Goal: Use online tool/utility: Use online tool/utility

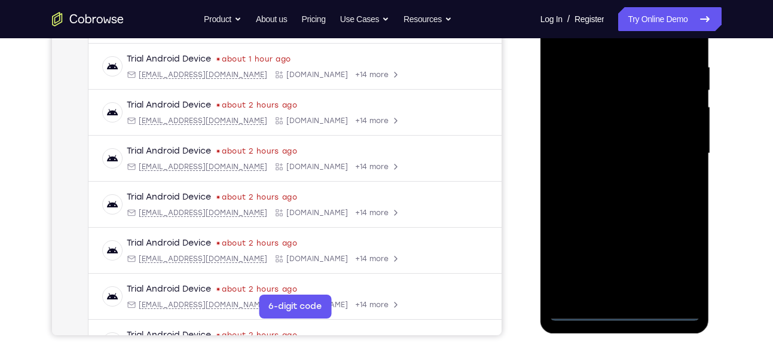
click at [625, 310] on div at bounding box center [625, 153] width 151 height 335
click at [675, 254] on div at bounding box center [625, 153] width 151 height 335
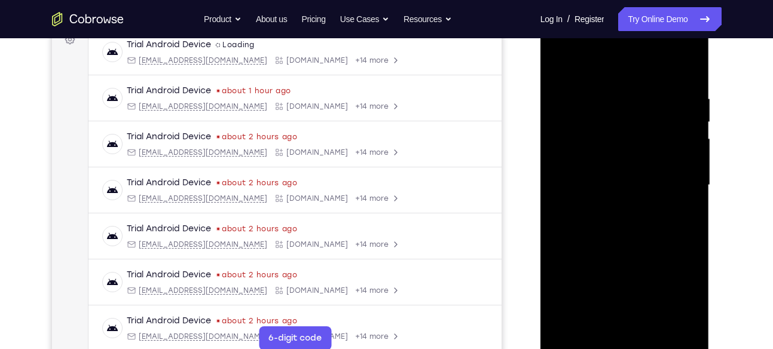
scroll to position [188, 0]
click at [559, 50] on div at bounding box center [625, 186] width 151 height 335
click at [678, 177] on div at bounding box center [625, 186] width 151 height 335
click at [614, 209] on div at bounding box center [625, 186] width 151 height 335
click at [620, 171] on div at bounding box center [625, 186] width 151 height 335
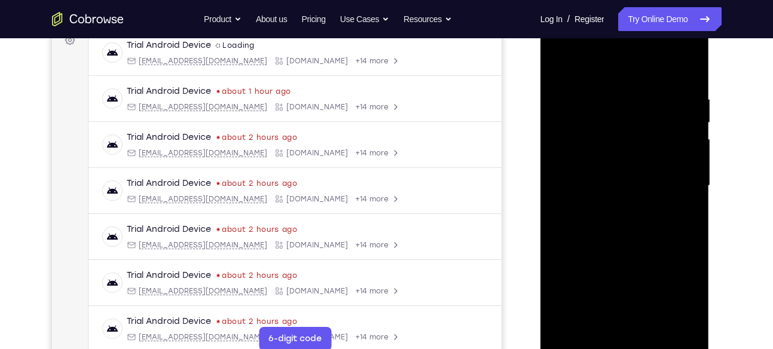
click at [609, 159] on div at bounding box center [625, 186] width 151 height 335
click at [623, 181] on div at bounding box center [625, 186] width 151 height 335
click at [630, 232] on div at bounding box center [625, 186] width 151 height 335
click at [692, 236] on div at bounding box center [625, 186] width 151 height 335
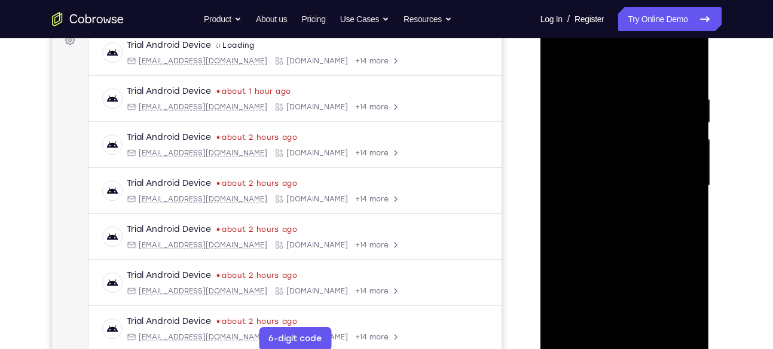
drag, startPoint x: 641, startPoint y: 193, endPoint x: 641, endPoint y: 129, distance: 64.0
click at [641, 129] on div at bounding box center [625, 186] width 151 height 335
drag, startPoint x: 641, startPoint y: 129, endPoint x: 634, endPoint y: 255, distance: 125.8
click at [634, 255] on div at bounding box center [625, 186] width 151 height 335
click at [691, 90] on div at bounding box center [625, 186] width 151 height 335
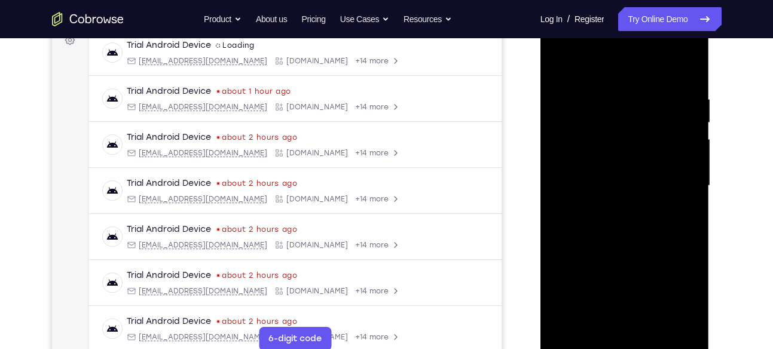
click at [689, 129] on div at bounding box center [625, 186] width 151 height 335
click at [690, 147] on div at bounding box center [625, 186] width 151 height 335
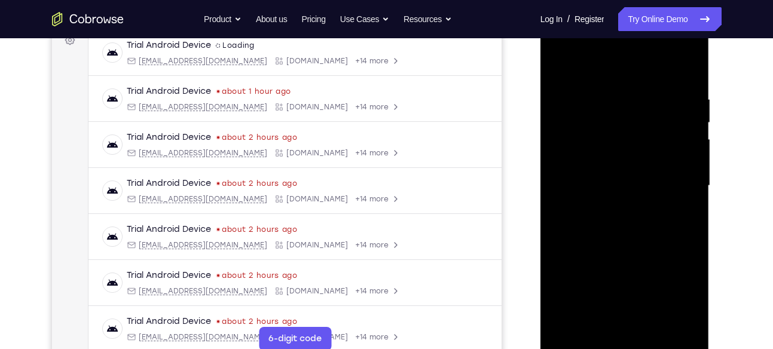
click at [690, 147] on div at bounding box center [625, 186] width 151 height 335
click at [684, 70] on div at bounding box center [625, 186] width 151 height 335
click at [605, 90] on div at bounding box center [625, 186] width 151 height 335
click at [691, 150] on div at bounding box center [625, 186] width 151 height 335
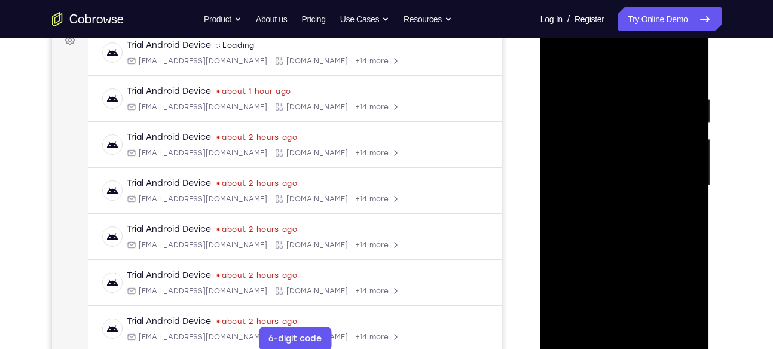
click at [691, 150] on div at bounding box center [625, 186] width 151 height 335
click at [685, 70] on div at bounding box center [625, 186] width 151 height 335
click at [654, 327] on div at bounding box center [625, 186] width 151 height 335
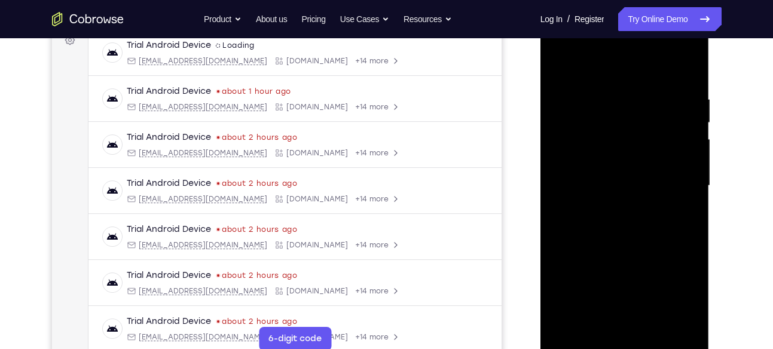
click at [631, 249] on div at bounding box center [625, 186] width 151 height 335
click at [627, 202] on div at bounding box center [625, 186] width 151 height 335
drag, startPoint x: 654, startPoint y: 215, endPoint x: 656, endPoint y: 272, distance: 57.4
click at [656, 272] on div at bounding box center [625, 186] width 151 height 335
drag, startPoint x: 674, startPoint y: 162, endPoint x: 665, endPoint y: 312, distance: 149.8
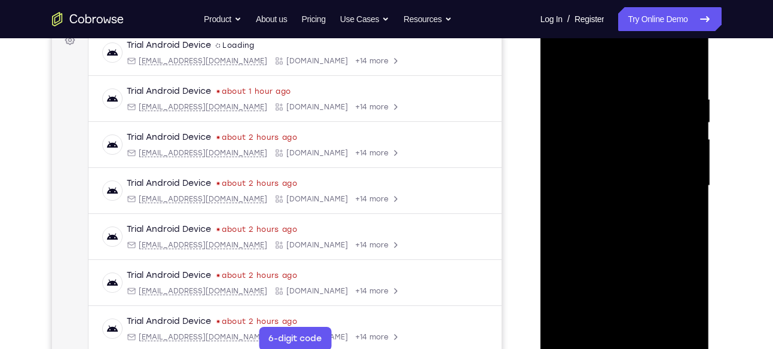
click at [665, 312] on div at bounding box center [625, 186] width 151 height 335
drag, startPoint x: 668, startPoint y: 248, endPoint x: 668, endPoint y: 192, distance: 56.2
click at [668, 192] on div at bounding box center [625, 186] width 151 height 335
click at [595, 208] on div at bounding box center [625, 186] width 151 height 335
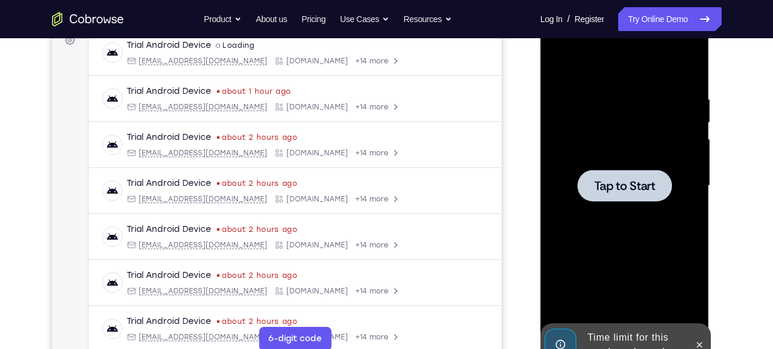
click at [641, 270] on div at bounding box center [625, 186] width 151 height 335
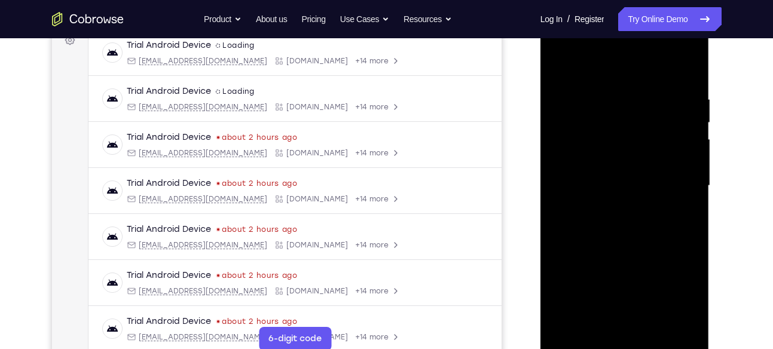
click at [624, 342] on div at bounding box center [625, 186] width 151 height 335
click at [678, 290] on div at bounding box center [625, 186] width 151 height 335
click at [560, 44] on div at bounding box center [625, 186] width 151 height 335
click at [676, 186] on div at bounding box center [625, 186] width 151 height 335
click at [611, 206] on div at bounding box center [625, 186] width 151 height 335
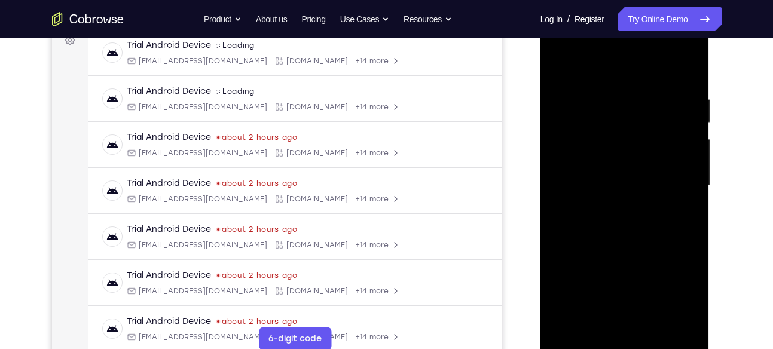
click at [607, 164] on div at bounding box center [625, 186] width 151 height 335
click at [608, 161] on div at bounding box center [625, 186] width 151 height 335
click at [608, 176] on div at bounding box center [625, 186] width 151 height 335
click at [563, 280] on div at bounding box center [625, 186] width 151 height 335
click at [671, 299] on div at bounding box center [625, 186] width 151 height 335
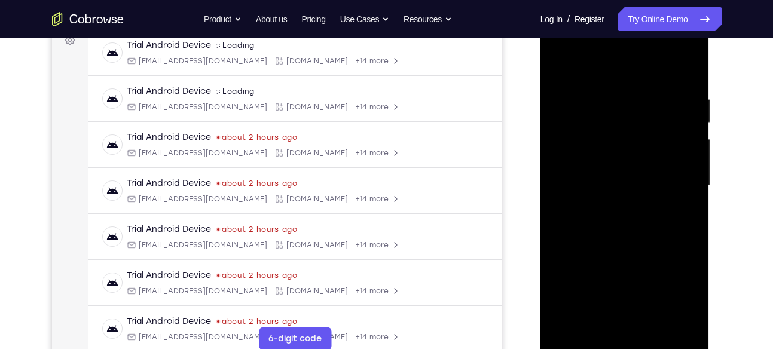
click at [599, 256] on div at bounding box center [625, 186] width 151 height 335
click at [670, 301] on div at bounding box center [625, 186] width 151 height 335
click at [560, 276] on div at bounding box center [625, 186] width 151 height 335
click at [625, 273] on div at bounding box center [625, 186] width 151 height 335
click at [596, 278] on div at bounding box center [625, 186] width 151 height 335
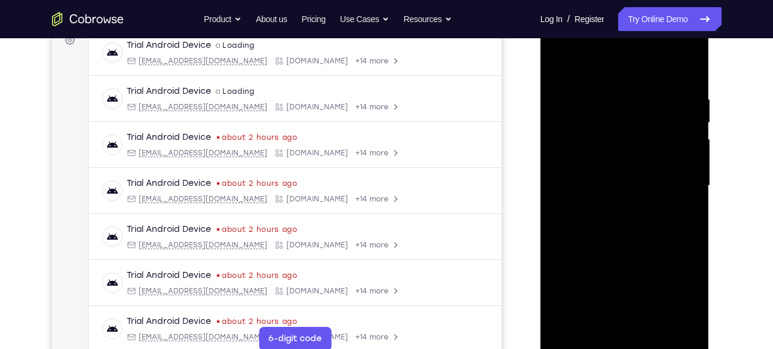
click at [635, 256] on div at bounding box center [625, 186] width 151 height 335
click at [647, 207] on div at bounding box center [625, 186] width 151 height 335
click at [630, 156] on div at bounding box center [625, 184] width 151 height 335
click at [692, 211] on div at bounding box center [625, 184] width 151 height 335
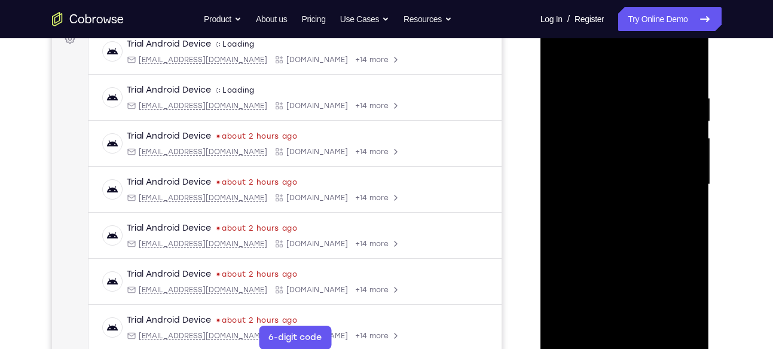
click at [692, 211] on div at bounding box center [625, 184] width 151 height 335
click at [611, 95] on div at bounding box center [625, 184] width 151 height 335
click at [690, 161] on div at bounding box center [625, 184] width 151 height 335
click at [560, 162] on div at bounding box center [625, 184] width 151 height 335
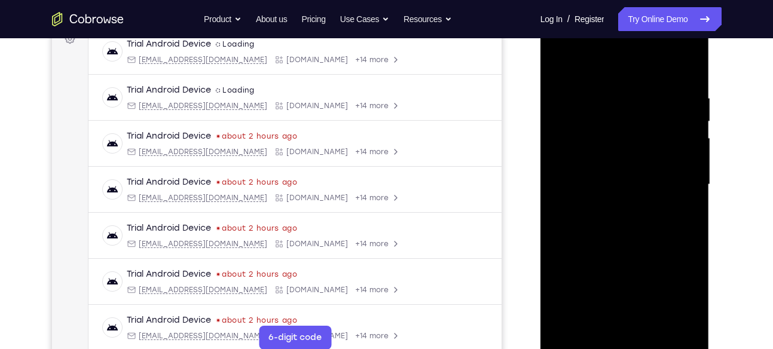
click at [554, 166] on div at bounding box center [625, 184] width 151 height 335
click at [688, 68] on div at bounding box center [625, 184] width 151 height 335
click at [651, 323] on div at bounding box center [625, 184] width 151 height 335
click at [629, 248] on div at bounding box center [625, 184] width 151 height 335
click at [633, 200] on div at bounding box center [625, 184] width 151 height 335
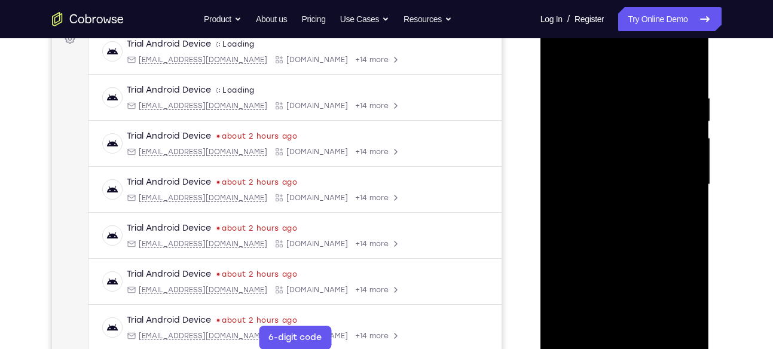
click at [613, 223] on div at bounding box center [625, 184] width 151 height 335
click at [584, 343] on div at bounding box center [625, 184] width 151 height 335
click at [612, 93] on div at bounding box center [625, 184] width 151 height 335
click at [655, 325] on div at bounding box center [625, 184] width 151 height 335
click at [635, 285] on div at bounding box center [625, 184] width 151 height 335
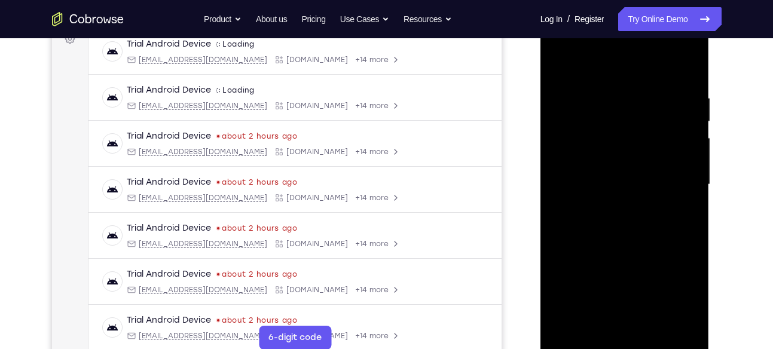
click at [655, 325] on div at bounding box center [625, 184] width 151 height 335
click at [607, 171] on div at bounding box center [625, 184] width 151 height 335
click at [610, 220] on div at bounding box center [625, 184] width 151 height 335
click at [691, 269] on div at bounding box center [625, 184] width 151 height 335
drag, startPoint x: 647, startPoint y: 286, endPoint x: 637, endPoint y: 217, distance: 69.4
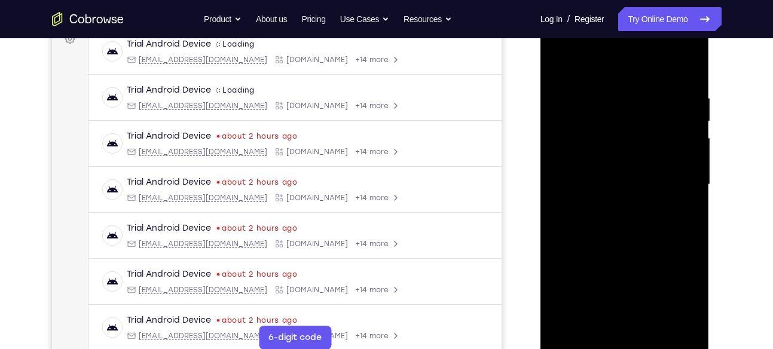
click at [637, 217] on div at bounding box center [625, 184] width 151 height 335
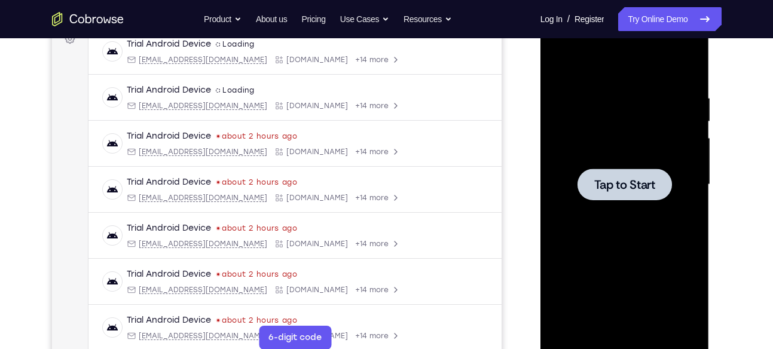
click at [618, 159] on div at bounding box center [625, 184] width 151 height 335
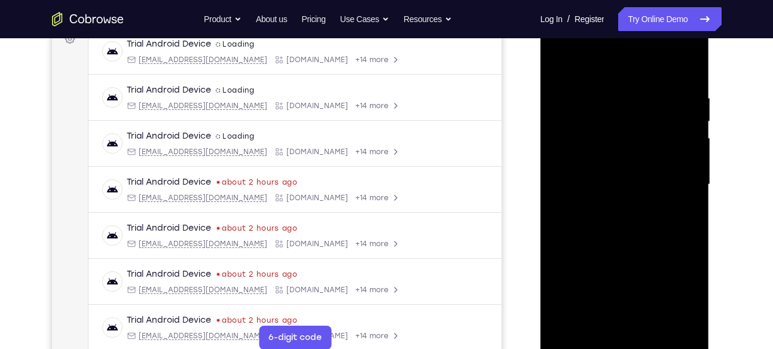
click at [627, 338] on div at bounding box center [625, 184] width 151 height 335
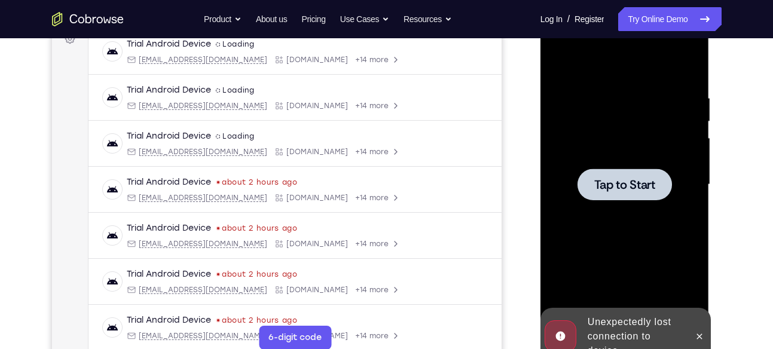
click at [630, 182] on span "Tap to Start" at bounding box center [625, 185] width 61 height 12
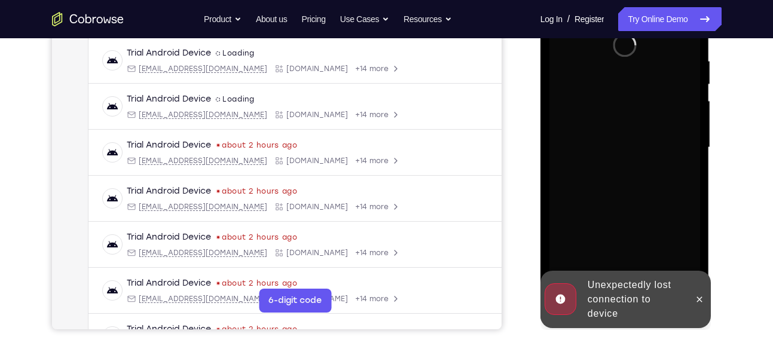
scroll to position [227, 0]
click at [700, 300] on icon at bounding box center [700, 299] width 10 height 10
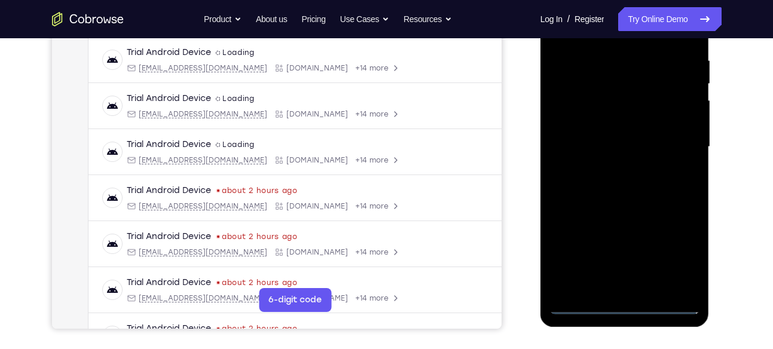
click at [627, 302] on div at bounding box center [625, 147] width 151 height 335
click at [677, 247] on div at bounding box center [625, 147] width 151 height 335
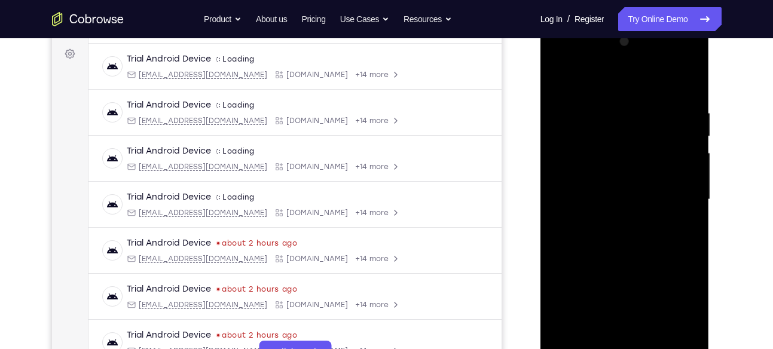
scroll to position [174, 0]
click at [576, 59] on div at bounding box center [625, 200] width 151 height 335
click at [672, 194] on div at bounding box center [625, 200] width 151 height 335
click at [615, 221] on div at bounding box center [625, 200] width 151 height 335
click at [616, 183] on div at bounding box center [625, 200] width 151 height 335
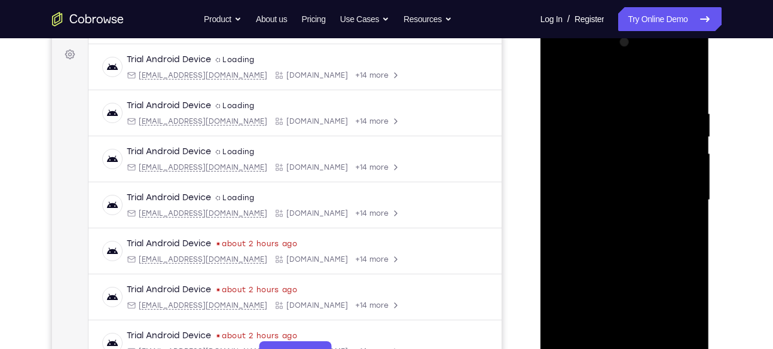
click at [562, 292] on div at bounding box center [625, 200] width 151 height 335
click at [676, 312] on div at bounding box center [625, 200] width 151 height 335
click at [599, 269] on div at bounding box center [625, 200] width 151 height 335
click at [665, 313] on div at bounding box center [625, 200] width 151 height 335
click at [566, 291] on div at bounding box center [625, 200] width 151 height 335
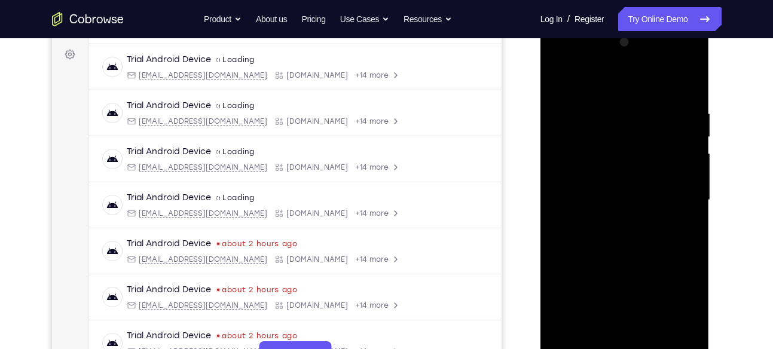
click at [626, 293] on div at bounding box center [625, 200] width 151 height 335
click at [666, 316] on div at bounding box center [625, 200] width 151 height 335
click at [564, 293] on div at bounding box center [625, 200] width 151 height 335
click at [628, 295] on div at bounding box center [625, 200] width 151 height 335
click at [598, 292] on div at bounding box center [625, 200] width 151 height 335
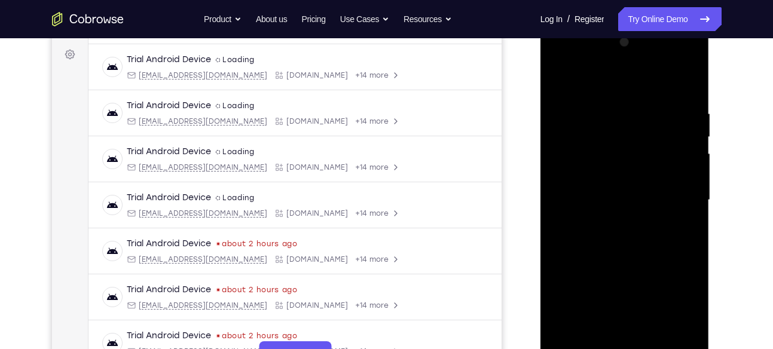
click at [661, 273] on div at bounding box center [625, 200] width 151 height 335
click at [647, 172] on div at bounding box center [625, 200] width 151 height 335
click at [647, 173] on div at bounding box center [625, 200] width 151 height 335
click at [566, 292] on div at bounding box center [625, 200] width 151 height 335
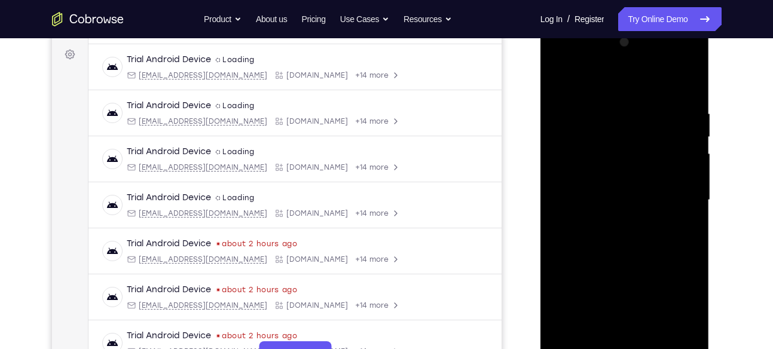
click at [673, 317] on div at bounding box center [625, 200] width 151 height 335
click at [602, 272] on div at bounding box center [625, 200] width 151 height 335
click at [671, 316] on div at bounding box center [625, 200] width 151 height 335
click at [566, 293] on div at bounding box center [625, 200] width 151 height 335
click at [627, 293] on div at bounding box center [625, 200] width 151 height 335
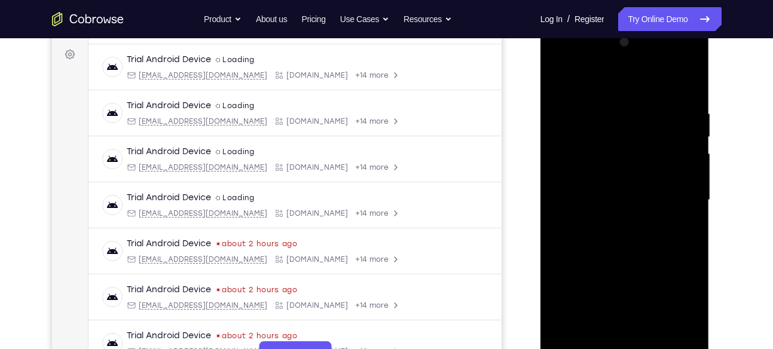
click at [597, 292] on div at bounding box center [625, 200] width 151 height 335
click at [636, 270] on div at bounding box center [625, 200] width 151 height 335
click at [647, 194] on div at bounding box center [625, 200] width 151 height 335
click at [629, 248] on div at bounding box center [625, 200] width 151 height 335
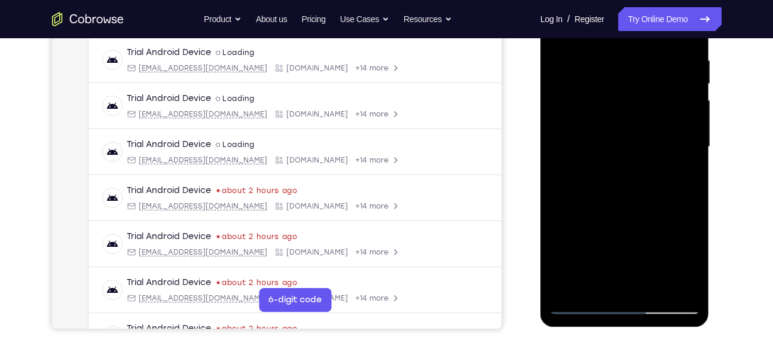
scroll to position [228, 0]
drag, startPoint x: 641, startPoint y: 169, endPoint x: 640, endPoint y: 152, distance: 17.4
click at [640, 152] on div at bounding box center [625, 146] width 151 height 335
click at [691, 182] on div at bounding box center [625, 146] width 151 height 335
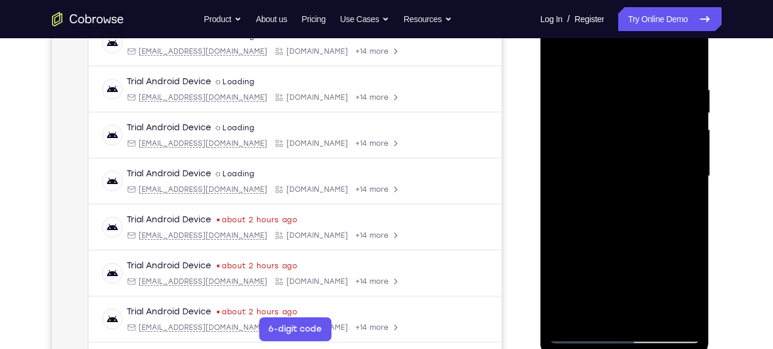
scroll to position [188, 0]
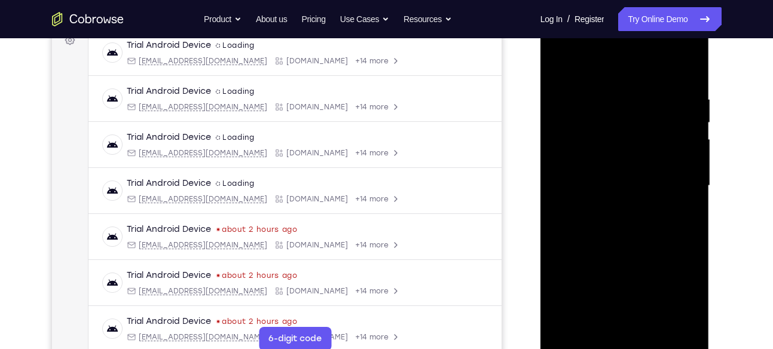
drag, startPoint x: 639, startPoint y: 105, endPoint x: 639, endPoint y: 145, distance: 40.1
click at [639, 145] on div at bounding box center [625, 186] width 151 height 335
click at [639, 81] on div at bounding box center [625, 186] width 151 height 335
click at [694, 139] on div at bounding box center [625, 186] width 151 height 335
click at [661, 70] on div at bounding box center [625, 186] width 151 height 335
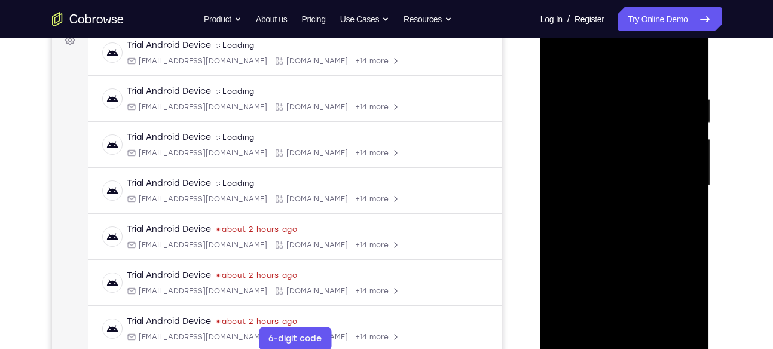
click at [676, 322] on div at bounding box center [625, 186] width 151 height 335
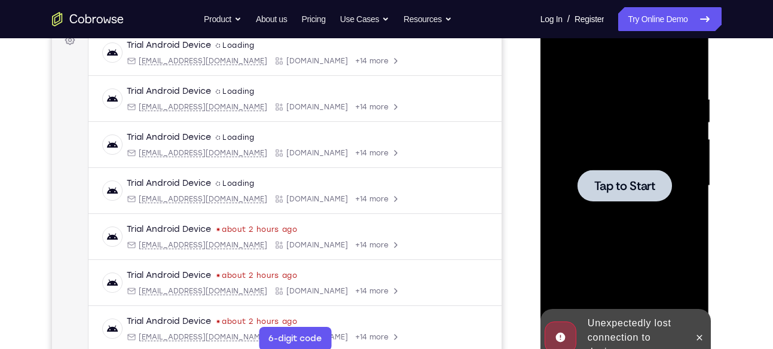
click at [655, 180] on span "Tap to Start" at bounding box center [625, 186] width 61 height 12
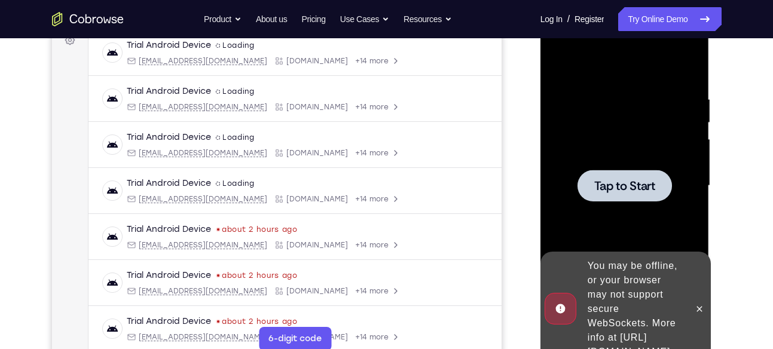
click at [624, 151] on div at bounding box center [625, 186] width 151 height 335
click at [639, 182] on span "Tap to Start" at bounding box center [625, 186] width 61 height 12
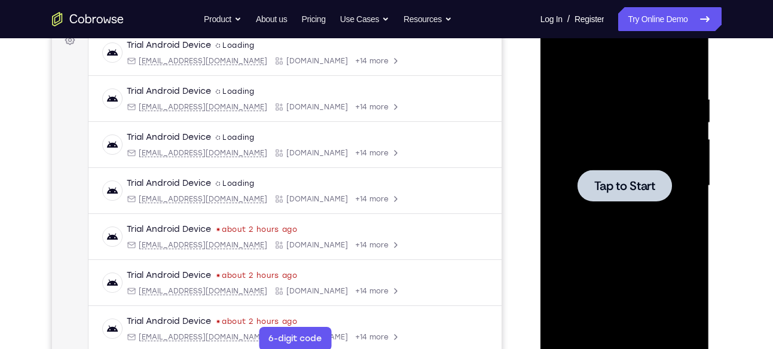
click at [631, 180] on span "Tap to Start" at bounding box center [625, 186] width 61 height 12
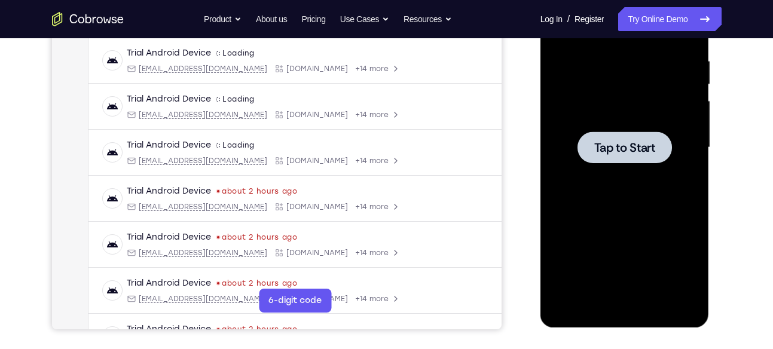
scroll to position [227, 0]
click at [604, 149] on span "Tap to Start" at bounding box center [625, 147] width 61 height 12
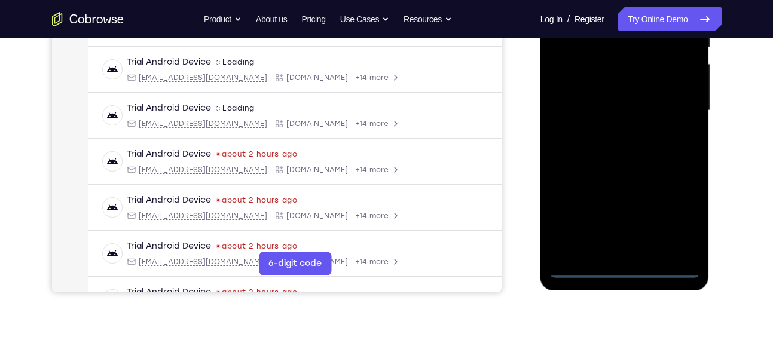
scroll to position [264, 0]
click at [622, 267] on div at bounding box center [625, 110] width 151 height 335
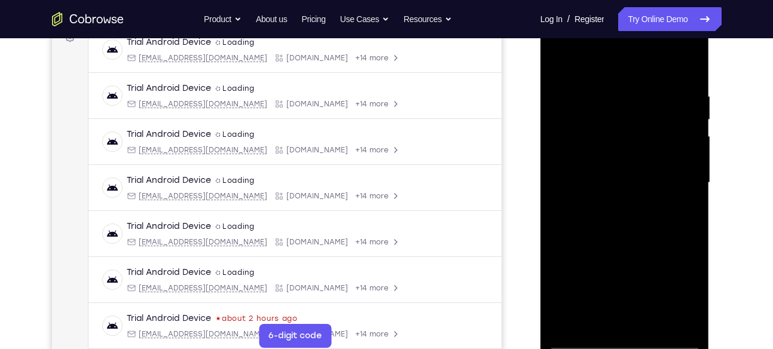
scroll to position [186, 0]
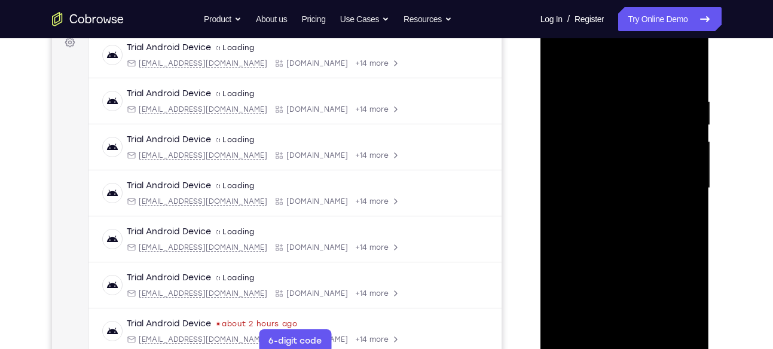
click at [680, 294] on div at bounding box center [625, 188] width 151 height 335
click at [565, 48] on div at bounding box center [625, 188] width 151 height 335
click at [677, 185] on div at bounding box center [625, 188] width 151 height 335
click at [617, 209] on div at bounding box center [625, 188] width 151 height 335
click at [599, 182] on div at bounding box center [625, 188] width 151 height 335
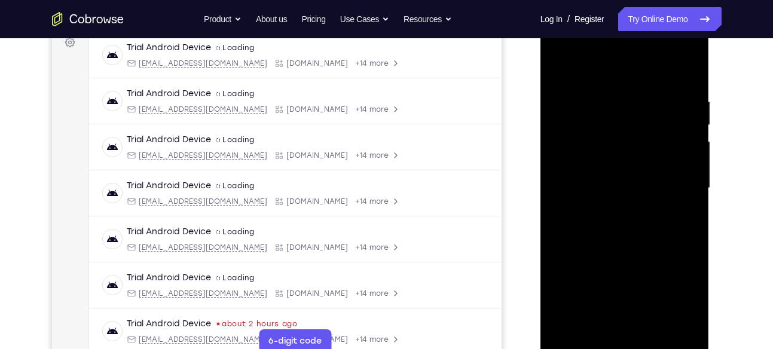
click at [604, 160] on div at bounding box center [625, 188] width 151 height 335
click at [601, 188] on div at bounding box center [625, 188] width 151 height 335
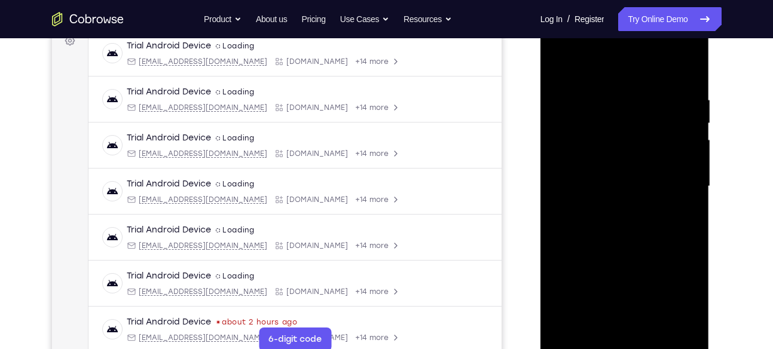
scroll to position [188, 0]
click at [688, 84] on div at bounding box center [625, 186] width 151 height 335
drag, startPoint x: 624, startPoint y: 68, endPoint x: 626, endPoint y: 20, distance: 47.9
click at [626, 20] on div at bounding box center [625, 186] width 151 height 335
click at [615, 91] on div at bounding box center [625, 186] width 151 height 335
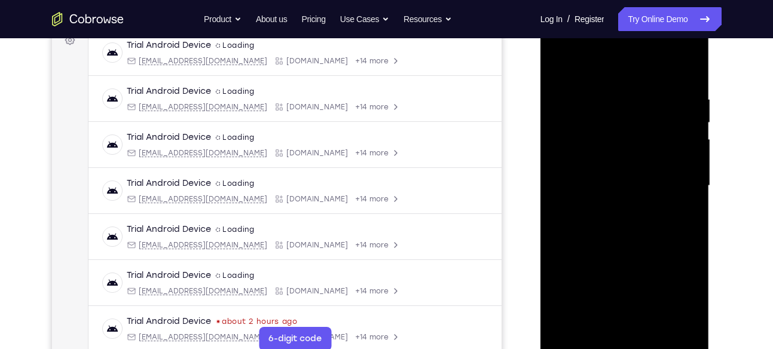
click at [673, 325] on div at bounding box center [625, 186] width 151 height 335
click at [684, 66] on div at bounding box center [625, 186] width 151 height 335
click at [650, 88] on div at bounding box center [625, 186] width 151 height 335
click at [672, 321] on div at bounding box center [625, 186] width 151 height 335
click at [686, 66] on div at bounding box center [625, 186] width 151 height 335
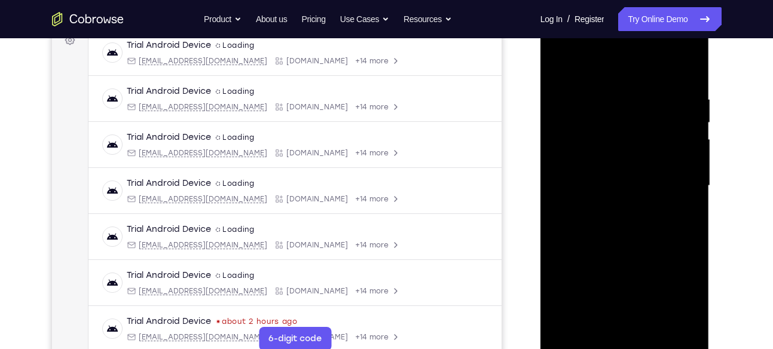
drag, startPoint x: 672, startPoint y: 90, endPoint x: 610, endPoint y: 98, distance: 62.8
click at [610, 98] on div at bounding box center [625, 186] width 151 height 335
click at [625, 87] on div at bounding box center [625, 186] width 151 height 335
click at [685, 167] on div at bounding box center [625, 186] width 151 height 335
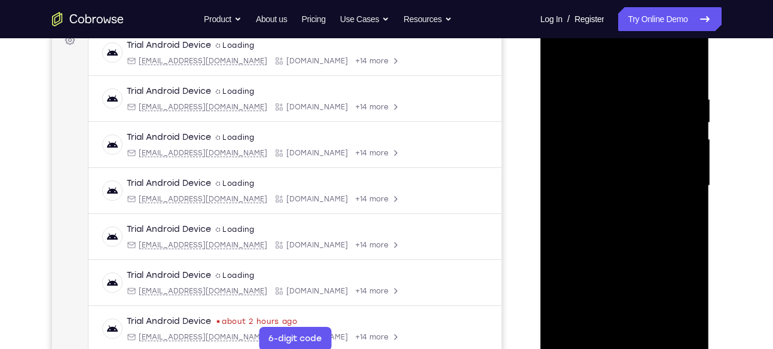
click at [685, 167] on div at bounding box center [625, 186] width 151 height 335
click at [691, 169] on div at bounding box center [625, 186] width 151 height 335
click at [689, 169] on div at bounding box center [625, 186] width 151 height 335
click at [685, 63] on div at bounding box center [625, 186] width 151 height 335
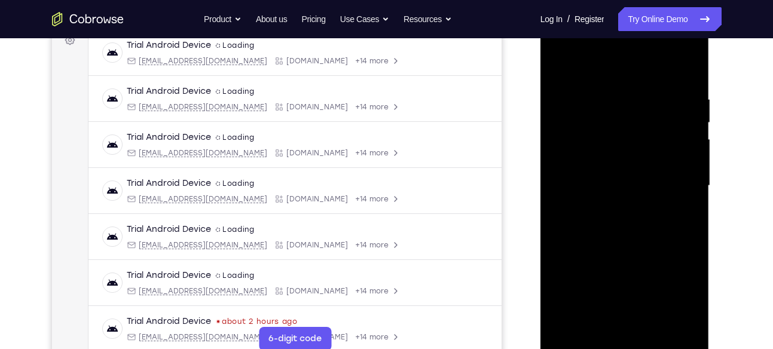
click at [687, 67] on div at bounding box center [625, 186] width 151 height 335
click at [682, 68] on div at bounding box center [625, 186] width 151 height 335
click at [686, 68] on div at bounding box center [625, 186] width 151 height 335
click at [685, 69] on div at bounding box center [625, 186] width 151 height 335
click at [687, 69] on div at bounding box center [625, 186] width 151 height 335
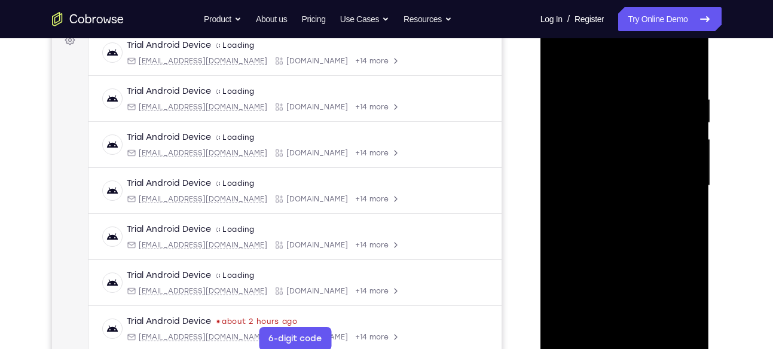
click at [687, 69] on div at bounding box center [625, 186] width 151 height 335
click at [569, 120] on div at bounding box center [625, 186] width 151 height 335
click at [570, 95] on div at bounding box center [625, 186] width 151 height 335
click at [570, 93] on div at bounding box center [625, 186] width 151 height 335
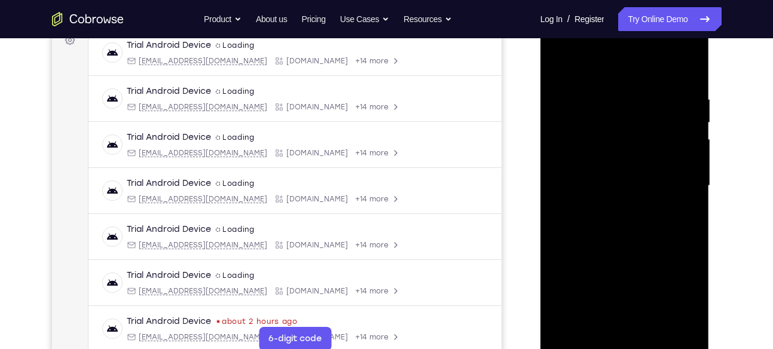
click at [655, 325] on div at bounding box center [625, 186] width 151 height 335
click at [636, 247] on div at bounding box center [625, 186] width 151 height 335
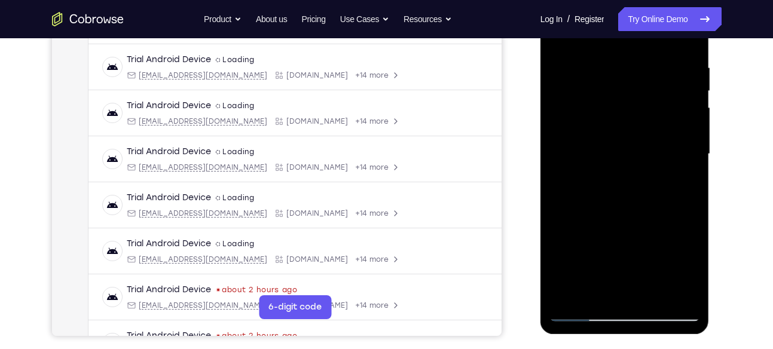
scroll to position [221, 0]
drag, startPoint x: 632, startPoint y: 188, endPoint x: 627, endPoint y: 161, distance: 26.9
click at [627, 161] on div at bounding box center [625, 153] width 151 height 335
drag, startPoint x: 627, startPoint y: 214, endPoint x: 627, endPoint y: 147, distance: 66.4
click at [627, 147] on div at bounding box center [625, 153] width 151 height 335
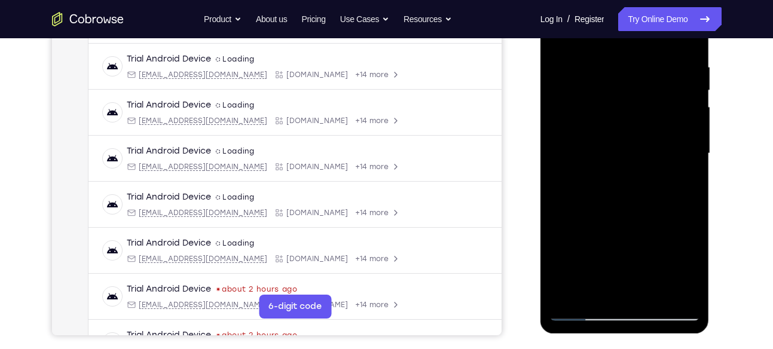
drag, startPoint x: 618, startPoint y: 140, endPoint x: 607, endPoint y: 281, distance: 141.1
click at [607, 281] on div at bounding box center [625, 153] width 151 height 335
click at [694, 89] on div at bounding box center [625, 153] width 151 height 335
click at [612, 134] on div at bounding box center [625, 153] width 151 height 335
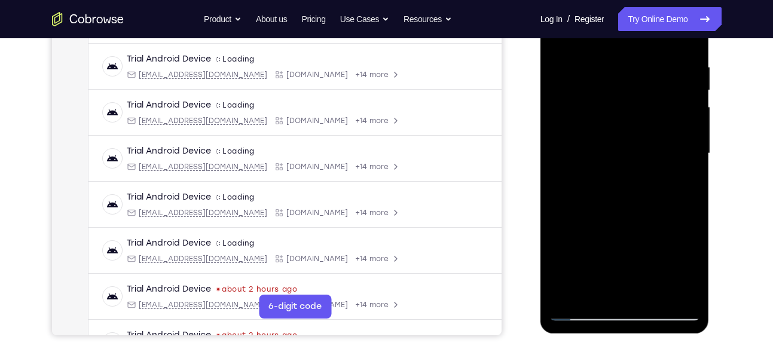
click at [616, 211] on div at bounding box center [625, 153] width 151 height 335
drag, startPoint x: 654, startPoint y: 206, endPoint x: 658, endPoint y: 248, distance: 42.1
click at [658, 248] on div at bounding box center [625, 153] width 151 height 335
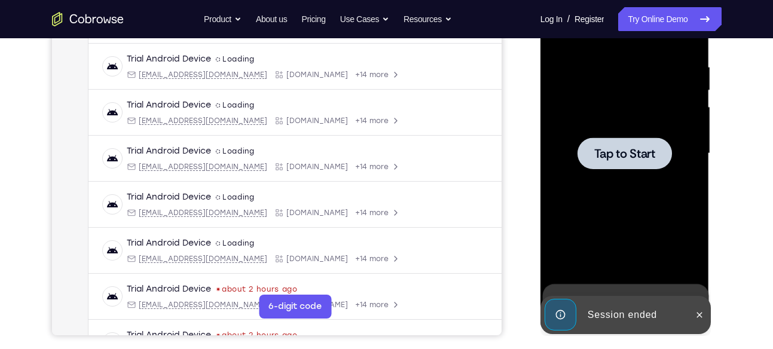
click at [630, 167] on div at bounding box center [625, 154] width 95 height 32
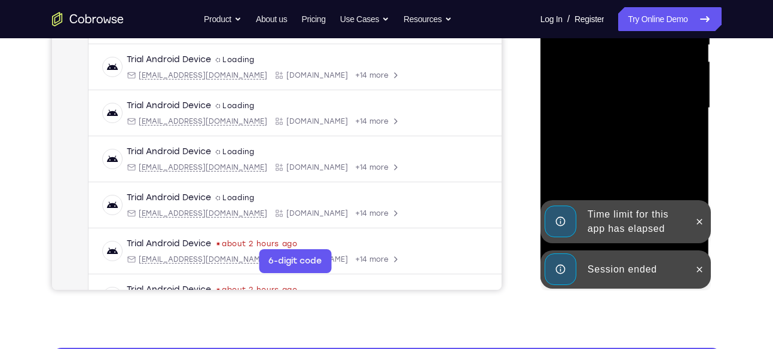
scroll to position [270, 0]
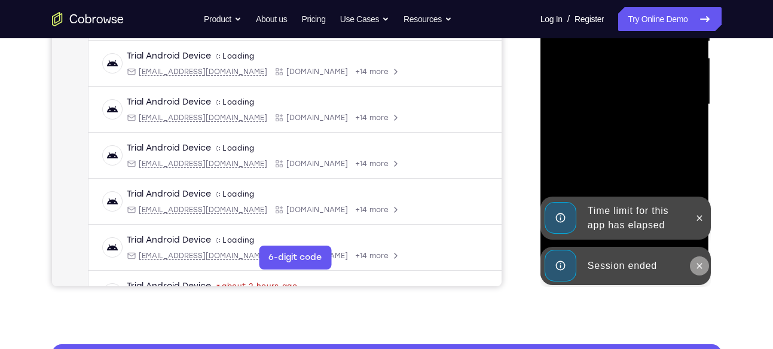
click at [697, 266] on icon at bounding box center [700, 266] width 10 height 10
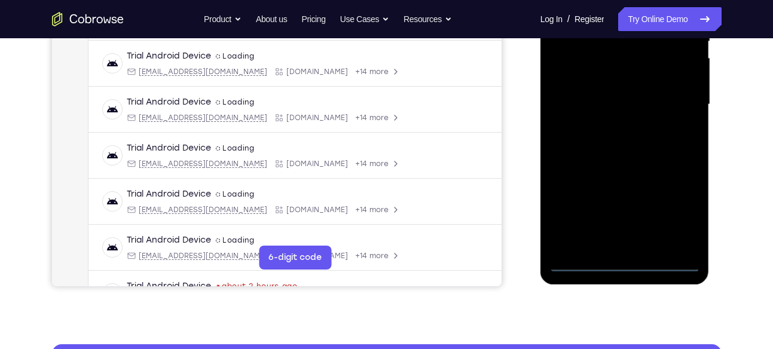
click at [626, 263] on div at bounding box center [625, 104] width 151 height 335
click at [679, 211] on div at bounding box center [625, 104] width 151 height 335
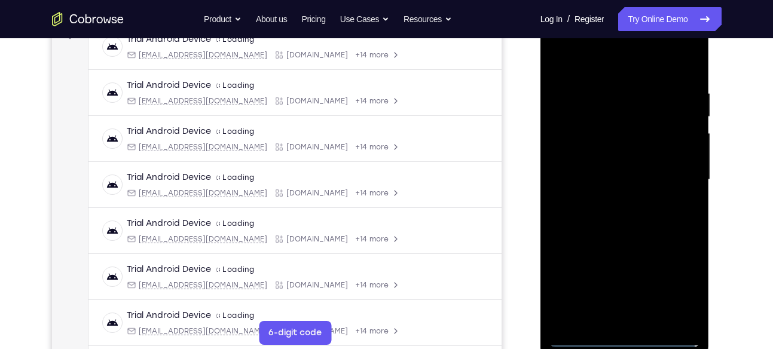
scroll to position [153, 0]
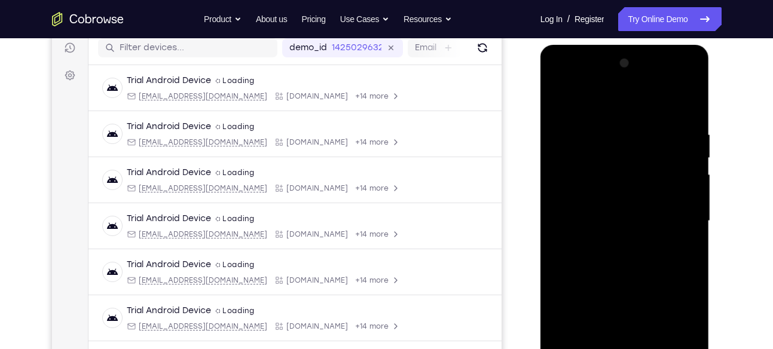
click at [559, 80] on div at bounding box center [625, 221] width 151 height 335
click at [674, 219] on div at bounding box center [625, 221] width 151 height 335
click at [614, 241] on div at bounding box center [625, 221] width 151 height 335
click at [614, 208] on div at bounding box center [625, 221] width 151 height 335
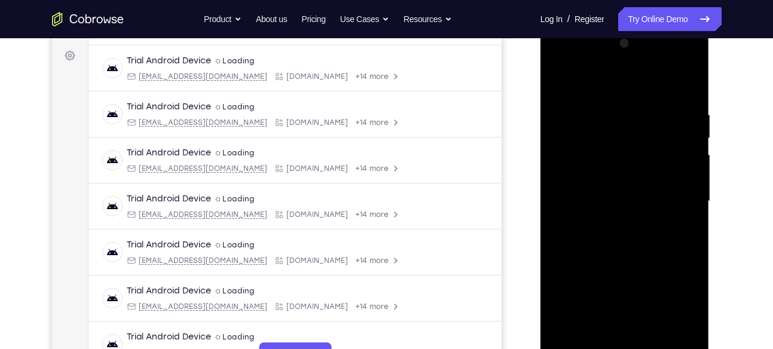
scroll to position [175, 0]
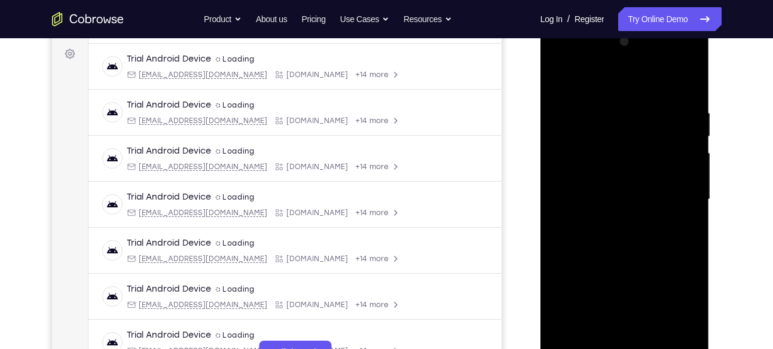
click at [569, 295] on div at bounding box center [625, 199] width 151 height 335
click at [689, 310] on div at bounding box center [625, 199] width 151 height 335
click at [565, 293] on div at bounding box center [625, 199] width 151 height 335
click at [668, 316] on div at bounding box center [625, 199] width 151 height 335
click at [604, 267] on div at bounding box center [625, 199] width 151 height 335
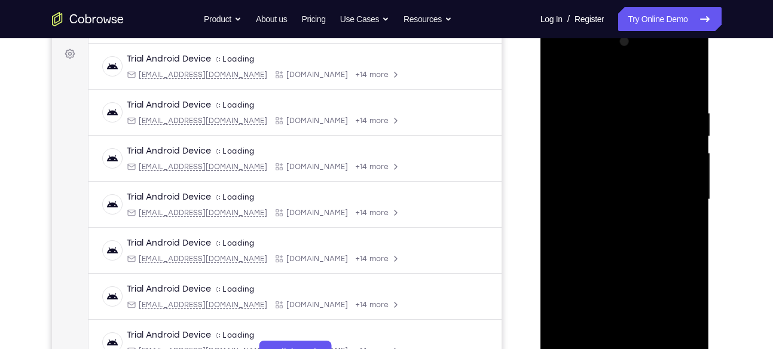
click at [669, 312] on div at bounding box center [625, 199] width 151 height 335
click at [565, 292] on div at bounding box center [625, 199] width 151 height 335
click at [629, 296] on div at bounding box center [625, 199] width 151 height 335
click at [598, 293] on div at bounding box center [625, 199] width 151 height 335
click at [660, 270] on div at bounding box center [625, 199] width 151 height 335
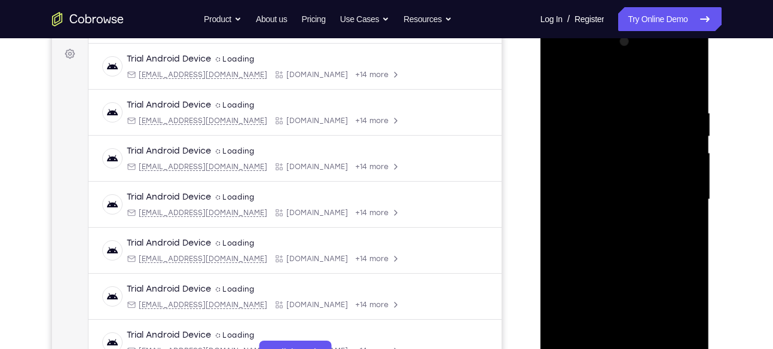
click at [660, 270] on div at bounding box center [625, 199] width 151 height 335
click at [599, 171] on div at bounding box center [625, 199] width 151 height 335
click at [566, 290] on div at bounding box center [625, 199] width 151 height 335
click at [668, 311] on div at bounding box center [625, 199] width 151 height 335
click at [605, 266] on div at bounding box center [625, 199] width 151 height 335
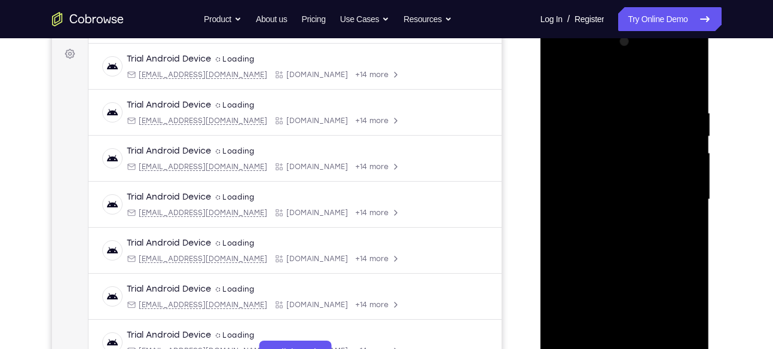
click at [666, 313] on div at bounding box center [625, 199] width 151 height 335
click at [563, 291] on div at bounding box center [625, 199] width 151 height 335
click at [623, 293] on div at bounding box center [625, 199] width 151 height 335
click at [597, 293] on div at bounding box center [625, 199] width 151 height 335
click at [633, 272] on div at bounding box center [625, 199] width 151 height 335
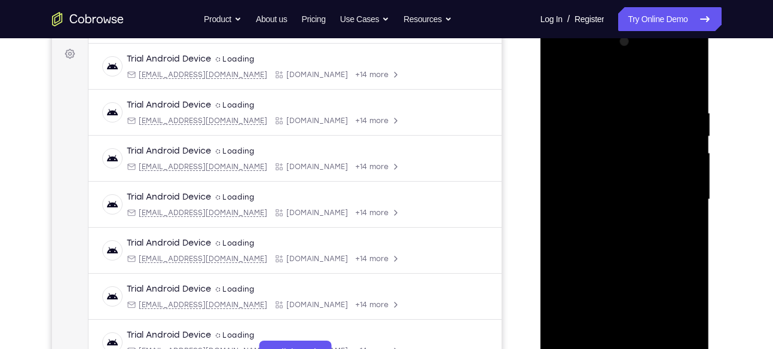
click at [629, 193] on div at bounding box center [625, 199] width 151 height 335
click at [690, 97] on div at bounding box center [625, 199] width 151 height 335
drag, startPoint x: 641, startPoint y: 207, endPoint x: 638, endPoint y: 168, distance: 39.0
click at [638, 168] on div at bounding box center [625, 199] width 151 height 335
drag, startPoint x: 649, startPoint y: 209, endPoint x: 642, endPoint y: 178, distance: 31.9
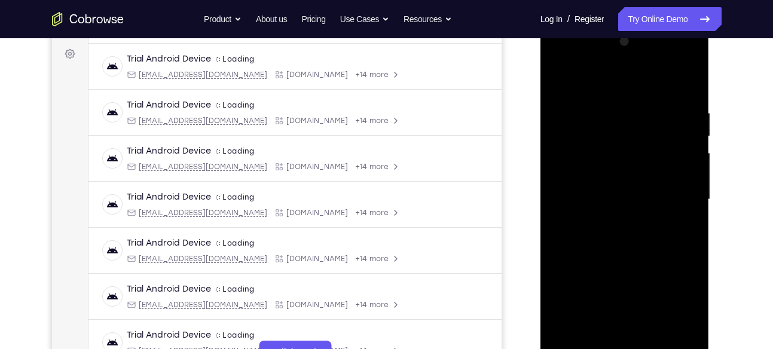
click at [642, 178] on div at bounding box center [625, 199] width 151 height 335
click at [694, 186] on div at bounding box center [625, 199] width 151 height 335
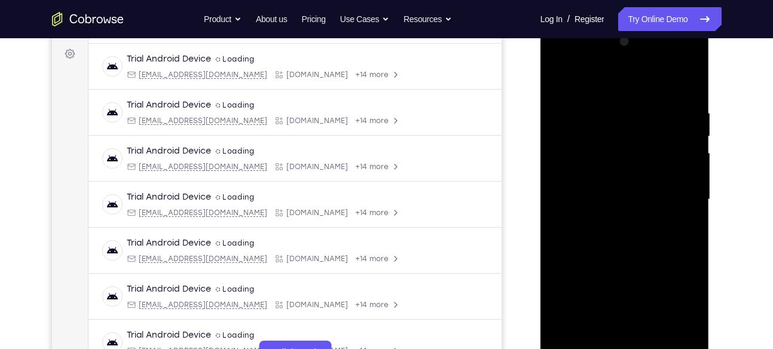
click at [694, 186] on div at bounding box center [625, 199] width 151 height 335
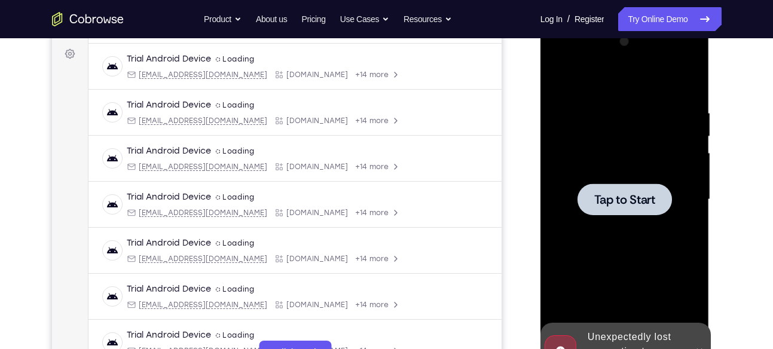
click at [626, 182] on div at bounding box center [625, 199] width 151 height 335
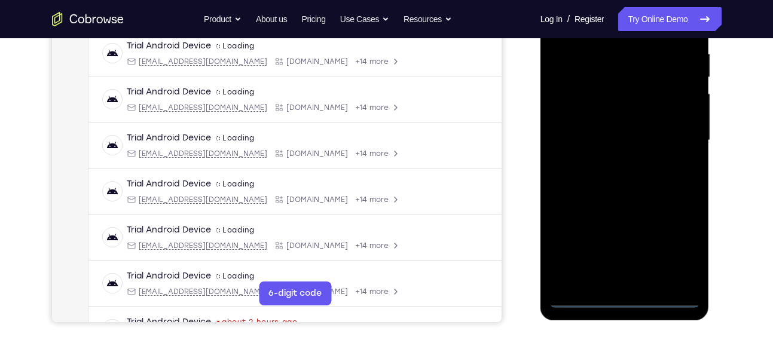
scroll to position [234, 0]
click at [630, 298] on div at bounding box center [625, 139] width 151 height 335
click at [677, 243] on div at bounding box center [625, 139] width 151 height 335
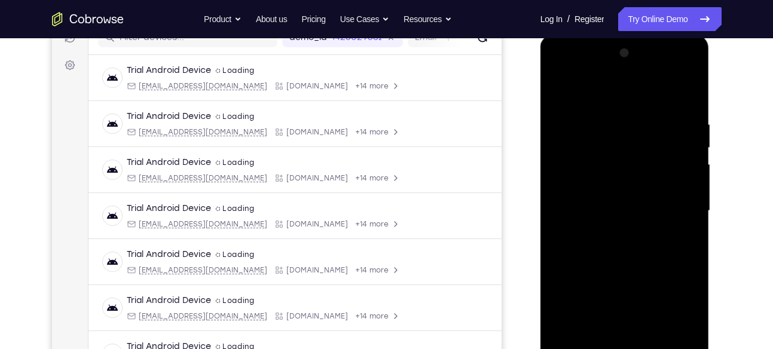
scroll to position [162, 0]
click at [559, 74] on div at bounding box center [625, 212] width 151 height 335
click at [679, 208] on div at bounding box center [625, 212] width 151 height 335
click at [612, 232] on div at bounding box center [625, 212] width 151 height 335
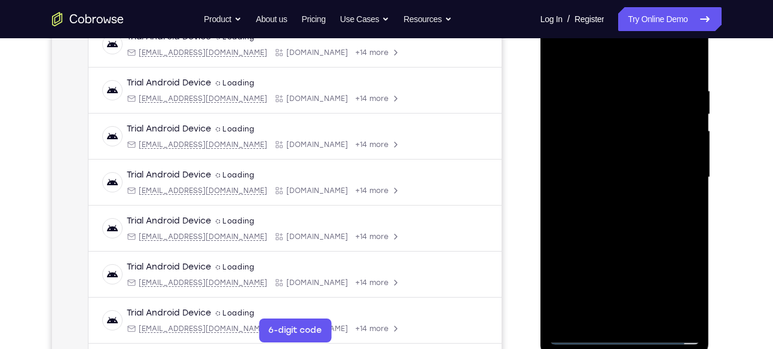
scroll to position [196, 0]
click at [597, 168] on div at bounding box center [625, 178] width 151 height 335
click at [589, 118] on div at bounding box center [625, 178] width 151 height 335
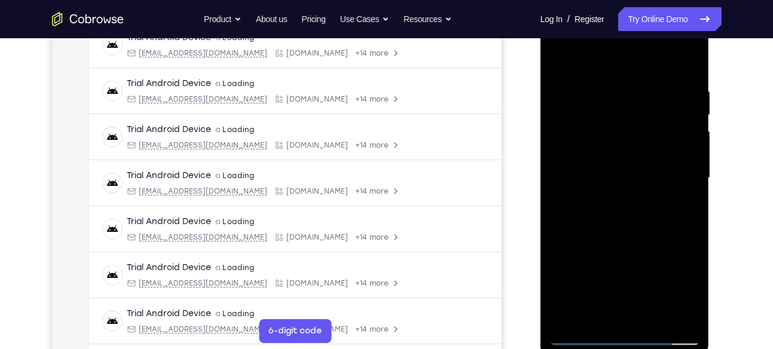
click at [566, 269] on div at bounding box center [625, 178] width 151 height 335
click at [666, 294] on div at bounding box center [625, 178] width 151 height 335
click at [603, 249] on div at bounding box center [625, 178] width 151 height 335
click at [638, 266] on div at bounding box center [625, 178] width 151 height 335
click at [688, 290] on div at bounding box center [625, 178] width 151 height 335
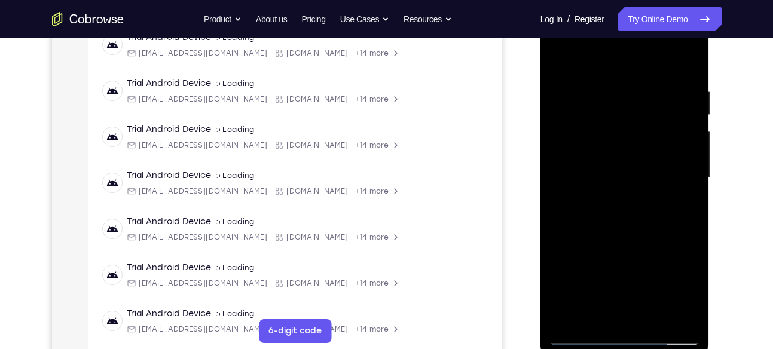
click at [666, 290] on div at bounding box center [625, 178] width 151 height 335
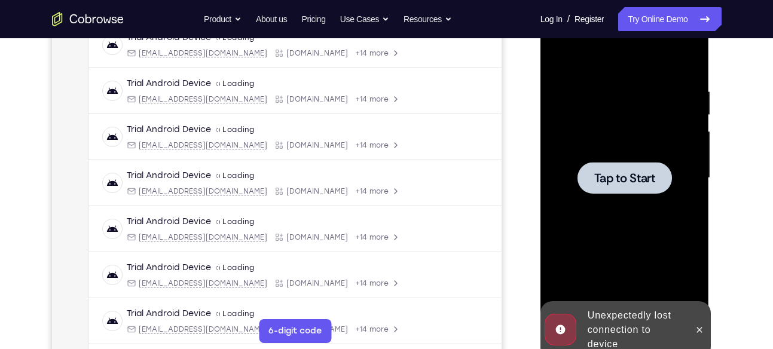
click at [639, 173] on span "Tap to Start" at bounding box center [625, 178] width 61 height 12
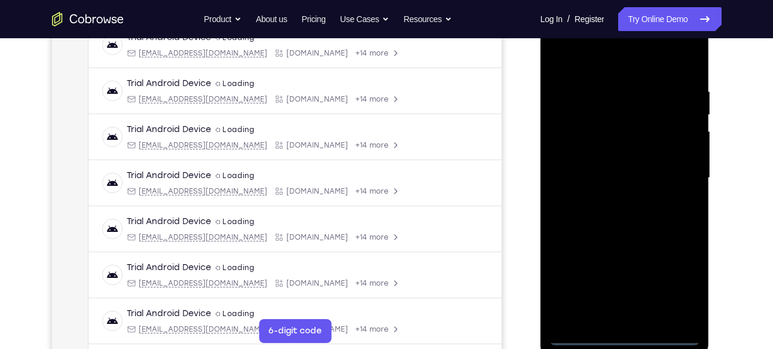
click at [627, 334] on div at bounding box center [625, 178] width 151 height 335
click at [672, 290] on div at bounding box center [625, 178] width 151 height 335
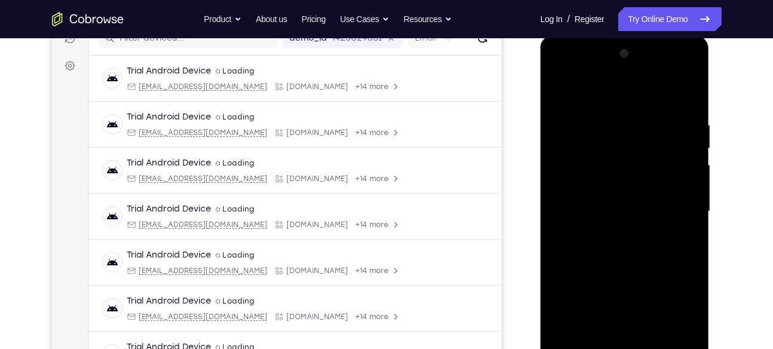
scroll to position [162, 0]
click at [568, 68] on div at bounding box center [625, 212] width 151 height 335
click at [675, 205] on div at bounding box center [625, 212] width 151 height 335
click at [612, 233] on div at bounding box center [625, 212] width 151 height 335
click at [624, 204] on div at bounding box center [625, 212] width 151 height 335
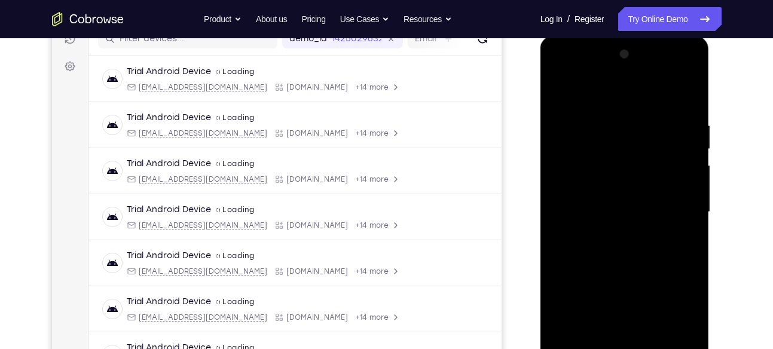
click at [568, 306] on div at bounding box center [625, 212] width 151 height 335
click at [671, 327] on div at bounding box center [625, 212] width 151 height 335
click at [601, 282] on div at bounding box center [625, 212] width 151 height 335
click at [671, 327] on div at bounding box center [625, 212] width 151 height 335
click at [568, 306] on div at bounding box center [625, 212] width 151 height 335
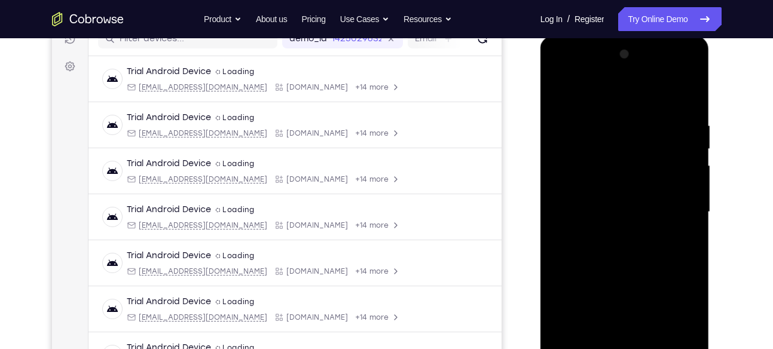
click at [624, 307] on div at bounding box center [625, 212] width 151 height 335
click at [596, 306] on div at bounding box center [625, 212] width 151 height 335
click at [660, 285] on div at bounding box center [625, 212] width 151 height 335
click at [615, 191] on div at bounding box center [625, 212] width 151 height 335
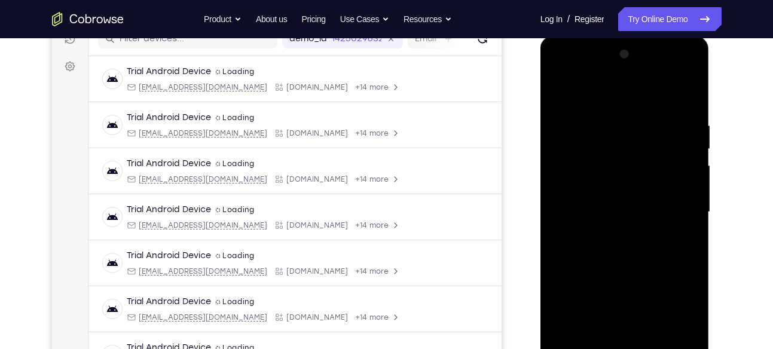
click at [565, 304] on div at bounding box center [625, 212] width 151 height 335
click at [671, 327] on div at bounding box center [625, 212] width 151 height 335
click at [602, 282] on div at bounding box center [625, 212] width 151 height 335
click at [672, 328] on div at bounding box center [625, 212] width 151 height 335
click at [562, 306] on div at bounding box center [625, 212] width 151 height 335
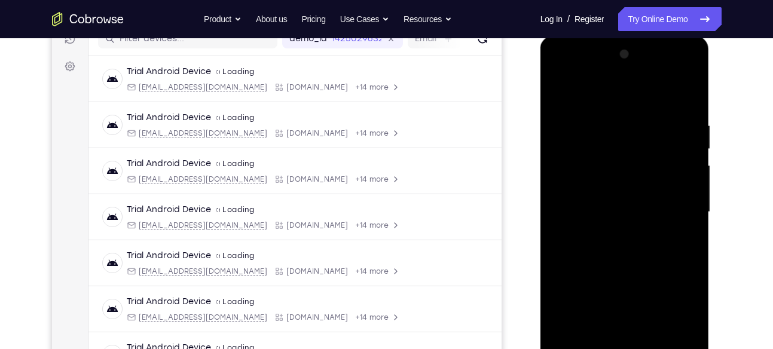
click at [622, 308] on div at bounding box center [625, 212] width 151 height 335
click at [595, 309] on div at bounding box center [625, 212] width 151 height 335
click at [632, 284] on div at bounding box center [625, 212] width 151 height 335
click at [641, 208] on div at bounding box center [625, 212] width 151 height 335
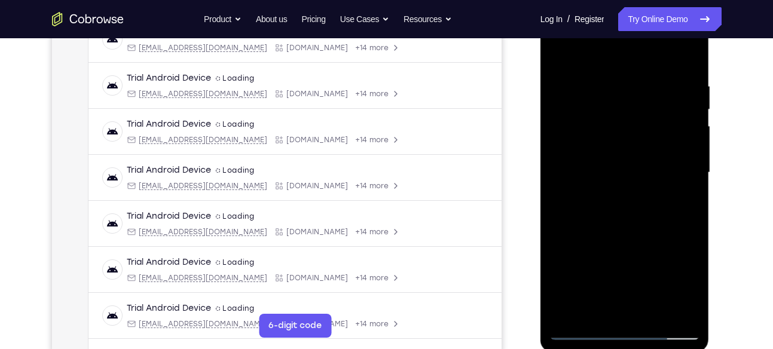
scroll to position [202, 0]
click at [626, 204] on div at bounding box center [625, 172] width 151 height 335
click at [686, 190] on div at bounding box center [625, 172] width 151 height 335
click at [583, 150] on div at bounding box center [625, 172] width 151 height 335
click at [603, 169] on div at bounding box center [625, 172] width 151 height 335
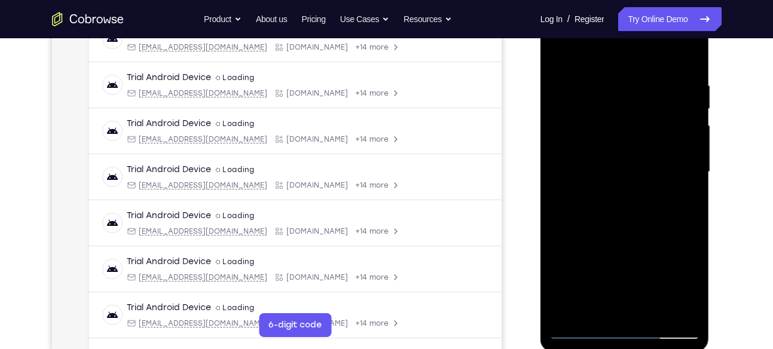
click at [688, 192] on div at bounding box center [625, 172] width 151 height 335
click at [669, 168] on div at bounding box center [625, 172] width 151 height 335
click at [628, 200] on div at bounding box center [625, 172] width 151 height 335
click at [685, 68] on div at bounding box center [625, 172] width 151 height 335
click at [641, 219] on div at bounding box center [625, 172] width 151 height 335
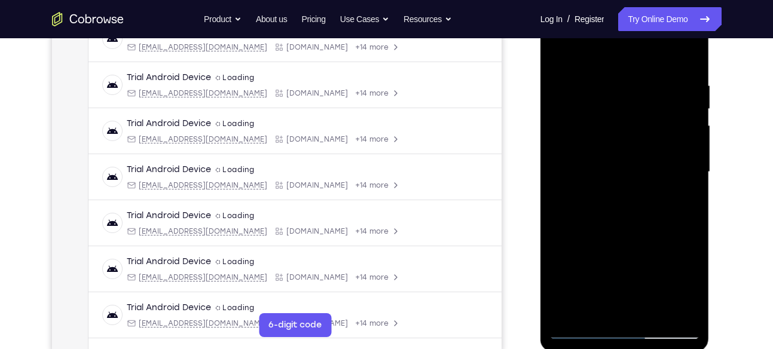
drag, startPoint x: 643, startPoint y: 225, endPoint x: 635, endPoint y: 41, distance: 185.0
click at [635, 41] on div at bounding box center [625, 172] width 151 height 335
drag, startPoint x: 664, startPoint y: 237, endPoint x: 664, endPoint y: 148, distance: 88.5
click at [664, 148] on div at bounding box center [625, 172] width 151 height 335
drag, startPoint x: 646, startPoint y: 214, endPoint x: 627, endPoint y: 139, distance: 76.6
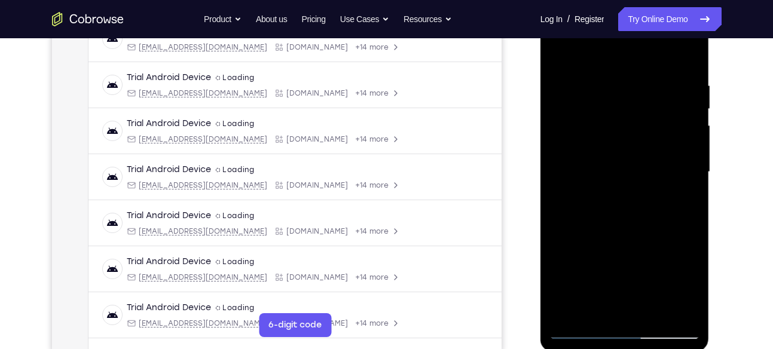
click at [627, 139] on div at bounding box center [625, 172] width 151 height 335
drag, startPoint x: 636, startPoint y: 230, endPoint x: 642, endPoint y: 143, distance: 86.9
click at [642, 143] on div at bounding box center [625, 172] width 151 height 335
drag, startPoint x: 654, startPoint y: 232, endPoint x: 641, endPoint y: 92, distance: 140.6
click at [641, 92] on div at bounding box center [625, 172] width 151 height 335
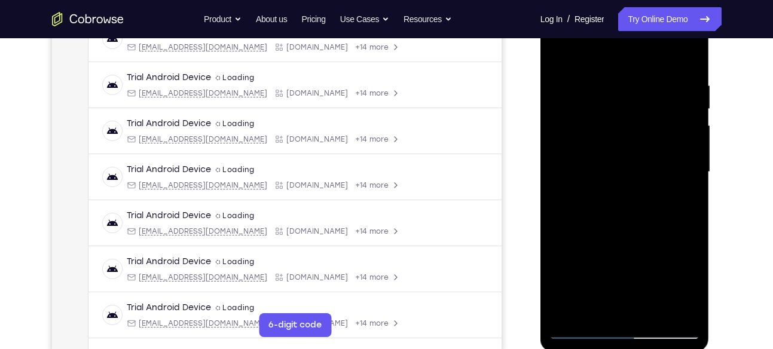
drag, startPoint x: 652, startPoint y: 197, endPoint x: 641, endPoint y: 119, distance: 79.1
click at [641, 119] on div at bounding box center [625, 172] width 151 height 335
drag, startPoint x: 645, startPoint y: 208, endPoint x: 640, endPoint y: 140, distance: 68.4
click at [640, 140] on div at bounding box center [625, 172] width 151 height 335
drag, startPoint x: 656, startPoint y: 212, endPoint x: 667, endPoint y: 173, distance: 40.5
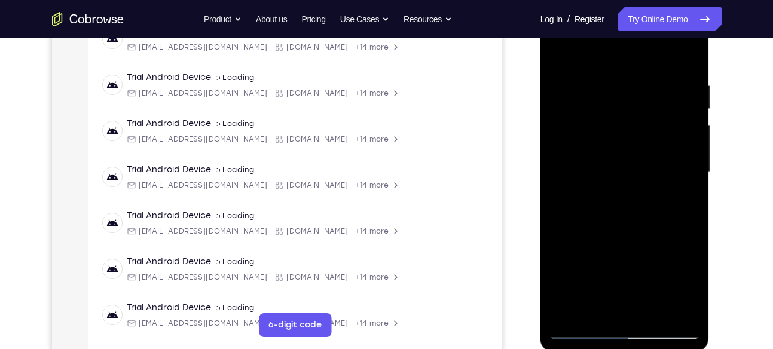
click at [667, 173] on div at bounding box center [625, 172] width 151 height 335
drag, startPoint x: 657, startPoint y: 91, endPoint x: 665, endPoint y: 214, distance: 123.5
click at [665, 214] on div at bounding box center [625, 172] width 151 height 335
click at [693, 78] on div at bounding box center [625, 172] width 151 height 335
drag, startPoint x: 675, startPoint y: 214, endPoint x: 675, endPoint y: 236, distance: 22.1
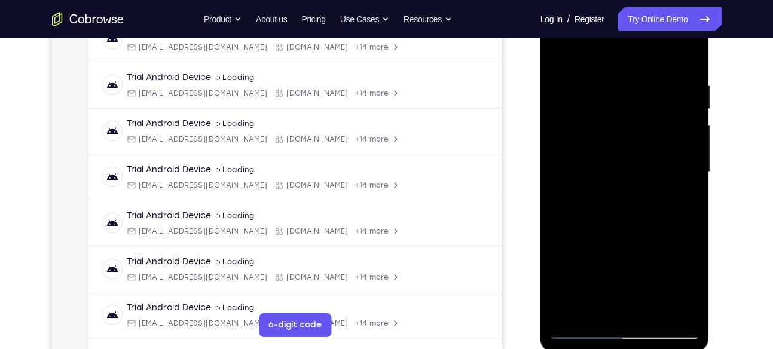
click at [675, 236] on div at bounding box center [625, 172] width 151 height 335
click at [692, 91] on div at bounding box center [625, 172] width 151 height 335
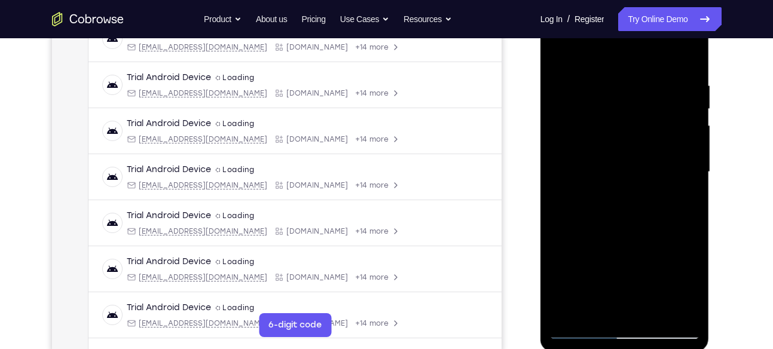
drag, startPoint x: 672, startPoint y: 108, endPoint x: 672, endPoint y: 123, distance: 15.6
click at [672, 123] on div at bounding box center [625, 172] width 151 height 335
click at [696, 107] on div at bounding box center [625, 172] width 151 height 335
drag, startPoint x: 671, startPoint y: 138, endPoint x: 671, endPoint y: 151, distance: 13.2
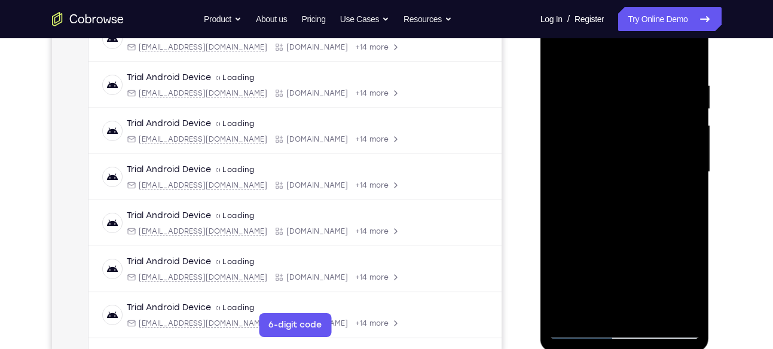
click at [671, 151] on div at bounding box center [625, 172] width 151 height 335
drag, startPoint x: 657, startPoint y: 249, endPoint x: 657, endPoint y: 273, distance: 23.9
click at [657, 273] on div at bounding box center [625, 172] width 151 height 335
click at [691, 137] on div at bounding box center [625, 172] width 151 height 335
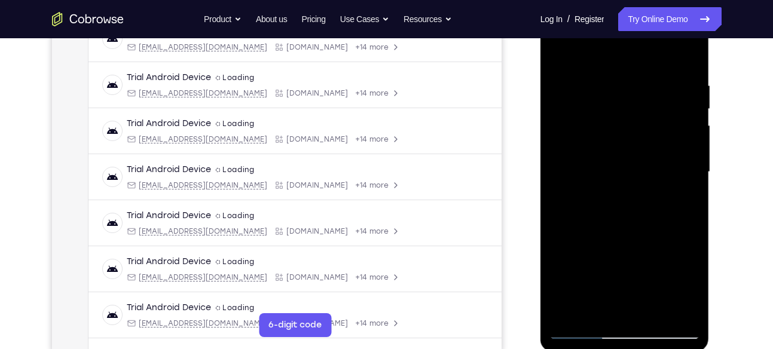
click at [691, 137] on div at bounding box center [625, 172] width 151 height 335
drag, startPoint x: 653, startPoint y: 269, endPoint x: 665, endPoint y: 99, distance: 169.7
click at [665, 99] on div at bounding box center [625, 172] width 151 height 335
drag, startPoint x: 661, startPoint y: 199, endPoint x: 653, endPoint y: 110, distance: 89.5
click at [653, 110] on div at bounding box center [625, 172] width 151 height 335
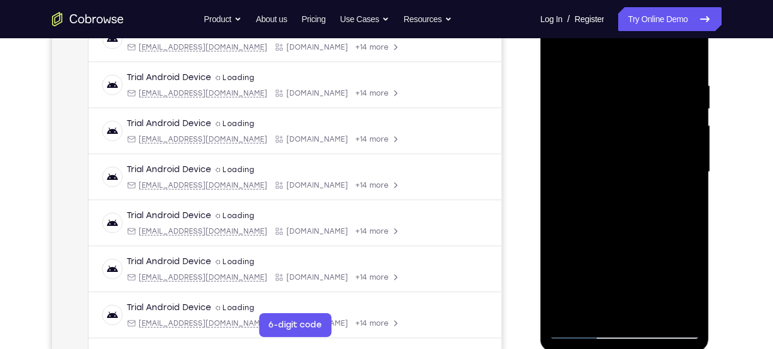
click at [693, 161] on div at bounding box center [625, 172] width 151 height 335
click at [691, 159] on div at bounding box center [625, 172] width 151 height 335
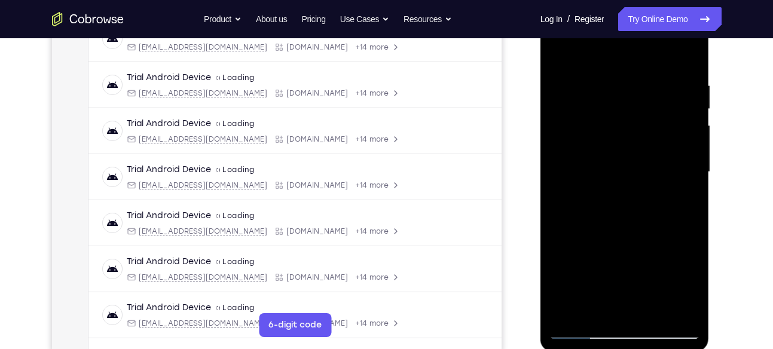
click at [691, 159] on div at bounding box center [625, 172] width 151 height 335
click at [696, 160] on div at bounding box center [625, 172] width 151 height 335
drag, startPoint x: 672, startPoint y: 281, endPoint x: 659, endPoint y: 87, distance: 194.2
click at [659, 87] on div at bounding box center [625, 172] width 151 height 335
drag, startPoint x: 654, startPoint y: 281, endPoint x: 643, endPoint y: 197, distance: 84.4
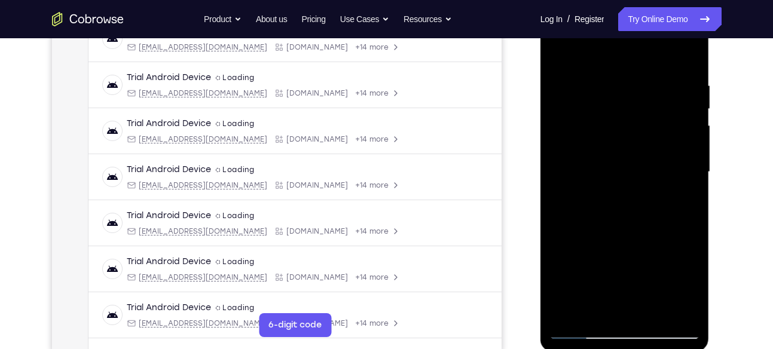
click at [643, 197] on div at bounding box center [625, 172] width 151 height 335
drag, startPoint x: 643, startPoint y: 197, endPoint x: 634, endPoint y: 68, distance: 129.5
click at [634, 68] on div at bounding box center [625, 172] width 151 height 335
click at [691, 114] on div at bounding box center [625, 172] width 151 height 335
drag, startPoint x: 658, startPoint y: 167, endPoint x: 657, endPoint y: 247, distance: 80.2
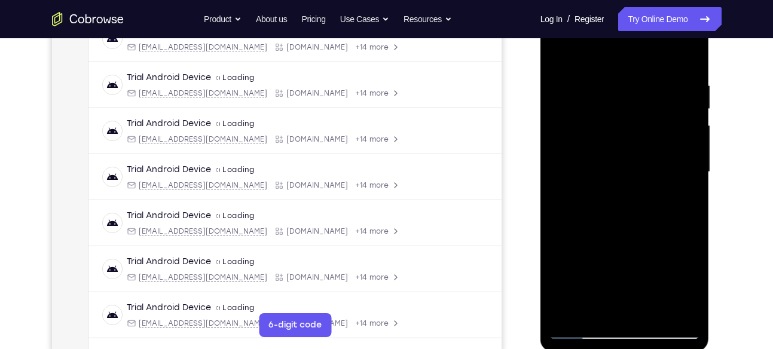
click at [657, 247] on div at bounding box center [625, 172] width 151 height 335
click at [692, 110] on div at bounding box center [625, 172] width 151 height 335
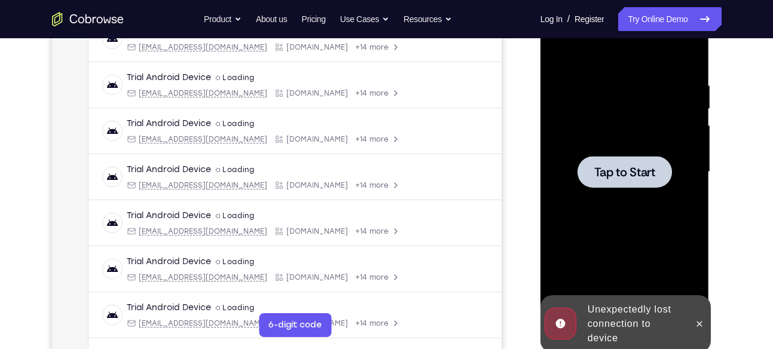
click at [654, 191] on div at bounding box center [625, 172] width 151 height 335
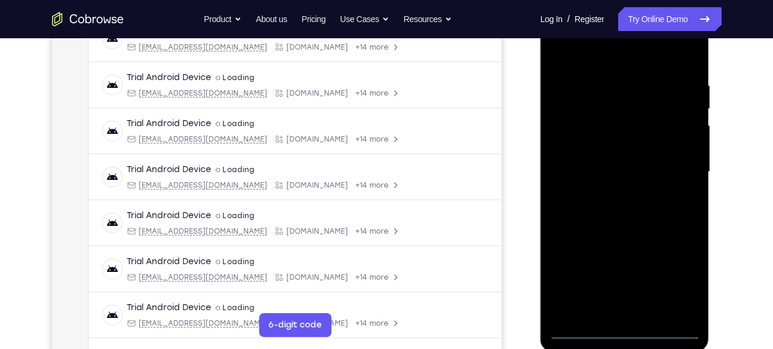
click at [629, 328] on div at bounding box center [625, 172] width 151 height 335
click at [682, 278] on div at bounding box center [625, 172] width 151 height 335
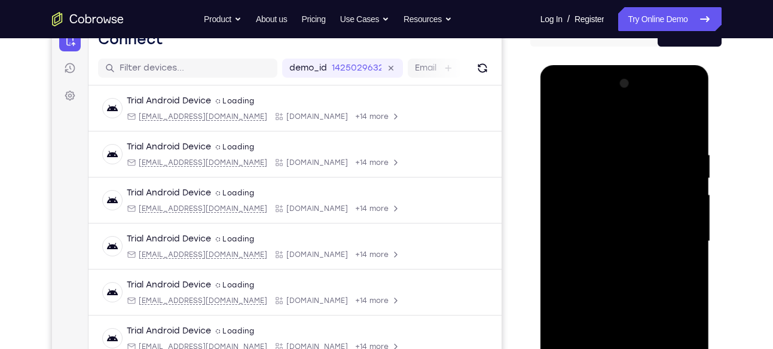
scroll to position [132, 0]
click at [587, 106] on div at bounding box center [625, 242] width 151 height 335
click at [676, 234] on div at bounding box center [625, 242] width 151 height 335
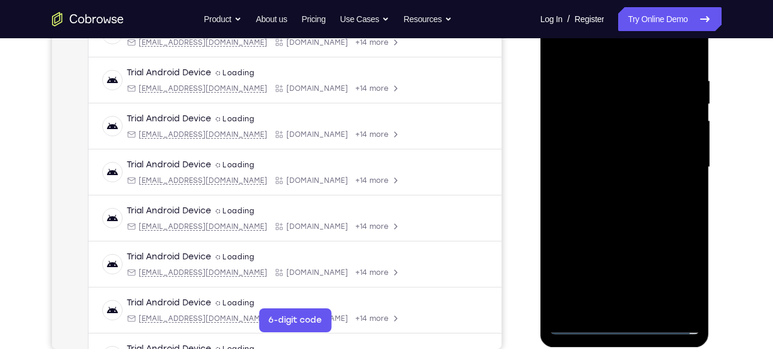
scroll to position [208, 0]
click at [610, 187] on div at bounding box center [625, 166] width 151 height 335
click at [609, 151] on div at bounding box center [625, 166] width 151 height 335
drag, startPoint x: 560, startPoint y: 258, endPoint x: 669, endPoint y: 284, distance: 111.9
click at [669, 284] on div at bounding box center [625, 166] width 151 height 335
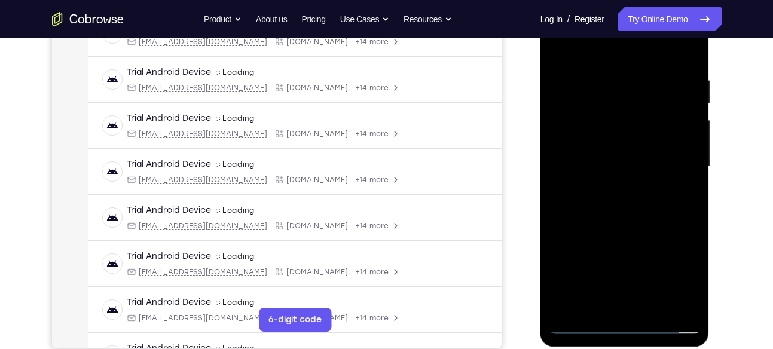
click at [602, 236] on div at bounding box center [625, 166] width 151 height 335
click at [672, 280] on div at bounding box center [625, 166] width 151 height 335
click at [693, 281] on div at bounding box center [625, 166] width 151 height 335
click at [669, 281] on div at bounding box center [625, 166] width 151 height 335
click at [565, 258] on div at bounding box center [625, 166] width 151 height 335
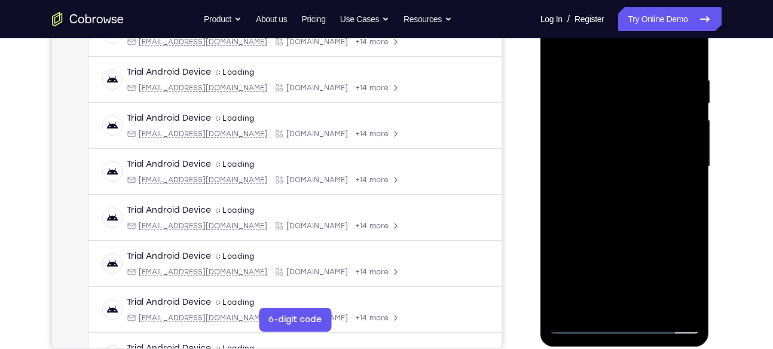
click at [625, 260] on div at bounding box center [625, 166] width 151 height 335
click at [591, 258] on div at bounding box center [625, 166] width 151 height 335
click at [665, 240] on div at bounding box center [625, 166] width 151 height 335
click at [601, 115] on div at bounding box center [625, 166] width 151 height 335
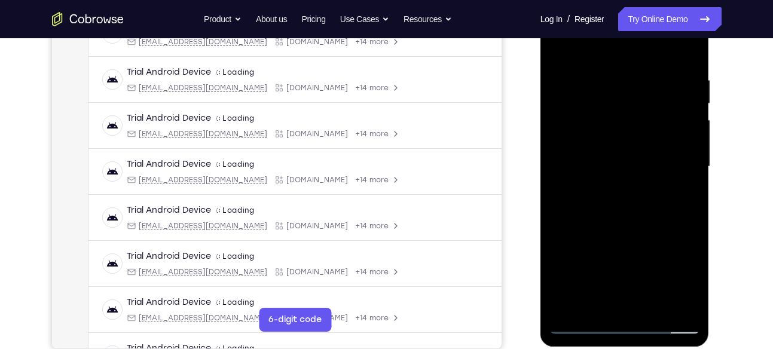
click at [608, 115] on div at bounding box center [625, 166] width 151 height 335
click at [603, 138] on div at bounding box center [625, 166] width 151 height 335
click at [569, 258] on div at bounding box center [625, 166] width 151 height 335
click at [674, 284] on div at bounding box center [625, 166] width 151 height 335
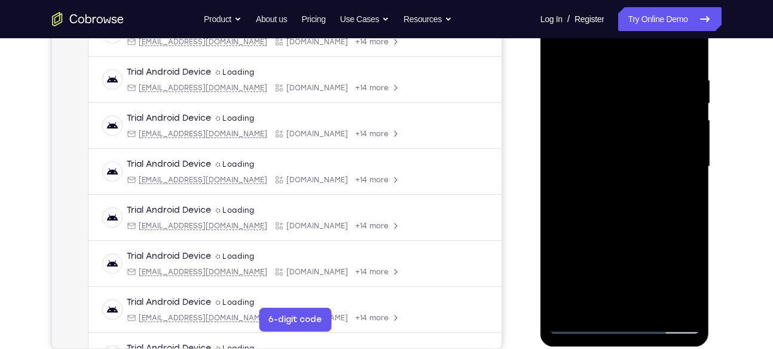
click at [601, 239] on div at bounding box center [625, 166] width 151 height 335
click at [669, 281] on div at bounding box center [625, 166] width 151 height 335
click at [565, 260] on div at bounding box center [625, 166] width 151 height 335
click at [630, 261] on div at bounding box center [625, 166] width 151 height 335
click at [593, 260] on div at bounding box center [625, 166] width 151 height 335
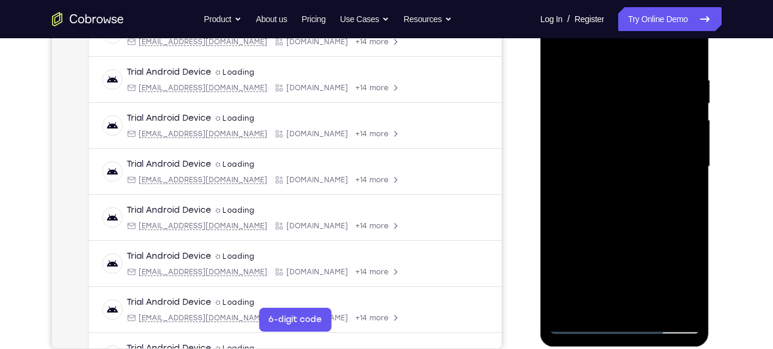
click at [633, 240] on div at bounding box center [625, 166] width 151 height 335
click at [662, 164] on div at bounding box center [625, 166] width 151 height 335
click at [672, 207] on div at bounding box center [625, 166] width 151 height 335
click at [623, 199] on div at bounding box center [625, 166] width 151 height 335
click at [611, 72] on div at bounding box center [625, 166] width 151 height 335
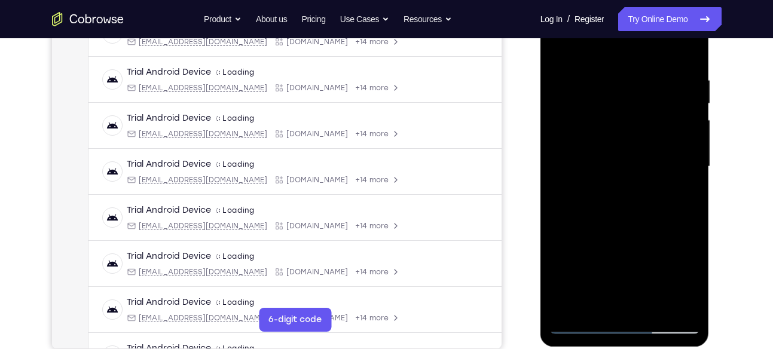
click at [691, 146] on div at bounding box center [625, 166] width 151 height 335
click at [690, 50] on div at bounding box center [625, 166] width 151 height 335
click at [691, 60] on div at bounding box center [625, 166] width 151 height 335
click at [648, 307] on div at bounding box center [625, 166] width 151 height 335
click at [632, 225] on div at bounding box center [625, 166] width 151 height 335
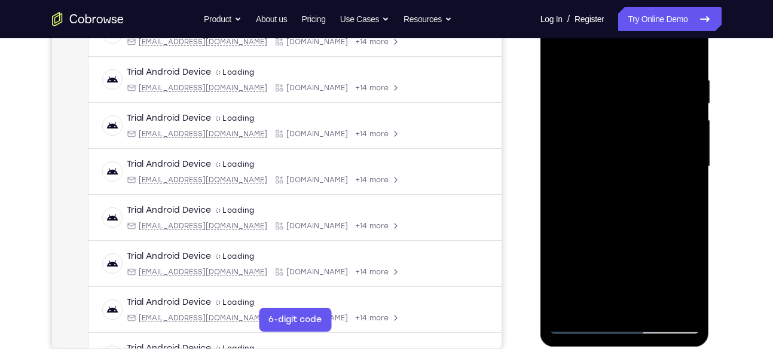
click at [615, 81] on div at bounding box center [625, 166] width 151 height 335
click at [645, 217] on div at bounding box center [625, 166] width 151 height 335
click at [612, 154] on div at bounding box center [625, 166] width 151 height 335
drag, startPoint x: 669, startPoint y: 178, endPoint x: 669, endPoint y: 307, distance: 129.2
click at [669, 307] on div at bounding box center [625, 166] width 151 height 335
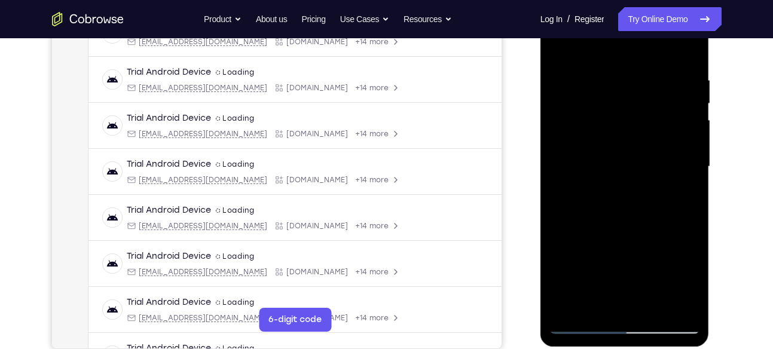
drag, startPoint x: 681, startPoint y: 199, endPoint x: 681, endPoint y: 260, distance: 61.0
click at [681, 260] on div at bounding box center [625, 166] width 151 height 335
drag, startPoint x: 679, startPoint y: 119, endPoint x: 681, endPoint y: 236, distance: 116.7
click at [681, 236] on div at bounding box center [625, 166] width 151 height 335
drag, startPoint x: 681, startPoint y: 143, endPoint x: 673, endPoint y: 233, distance: 90.1
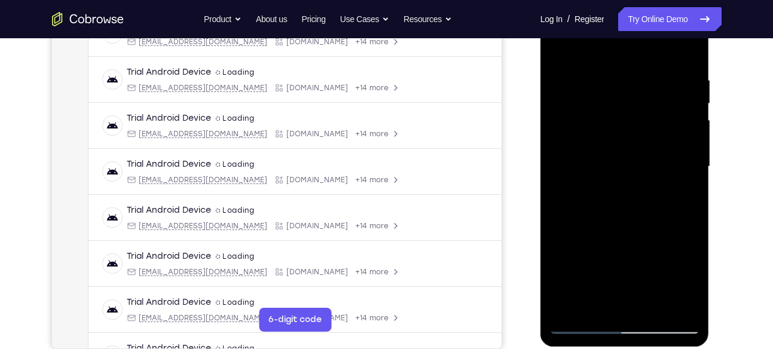
click at [673, 233] on div at bounding box center [625, 166] width 151 height 335
drag, startPoint x: 666, startPoint y: 142, endPoint x: 662, endPoint y: 184, distance: 42.6
click at [662, 184] on div at bounding box center [625, 166] width 151 height 335
drag, startPoint x: 662, startPoint y: 184, endPoint x: 661, endPoint y: 251, distance: 67.0
click at [661, 251] on div at bounding box center [625, 166] width 151 height 335
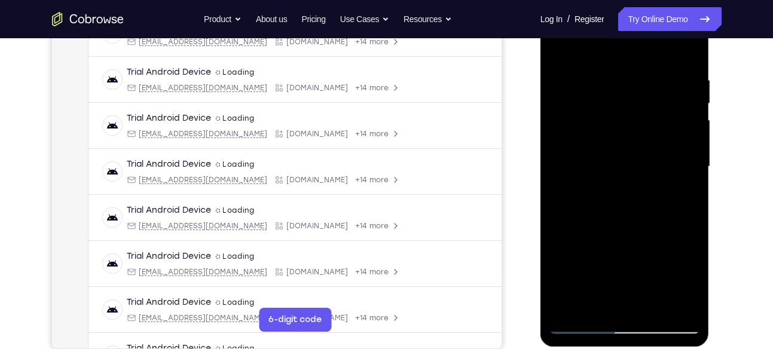
click at [618, 225] on div at bounding box center [625, 166] width 151 height 335
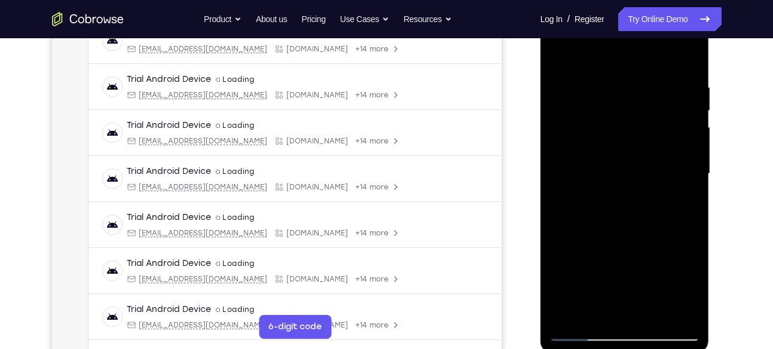
scroll to position [200, 0]
click at [585, 331] on div at bounding box center [625, 174] width 151 height 335
click at [583, 330] on div at bounding box center [625, 174] width 151 height 335
drag, startPoint x: 674, startPoint y: 171, endPoint x: 681, endPoint y: 275, distance: 104.3
click at [681, 275] on div at bounding box center [625, 174] width 151 height 335
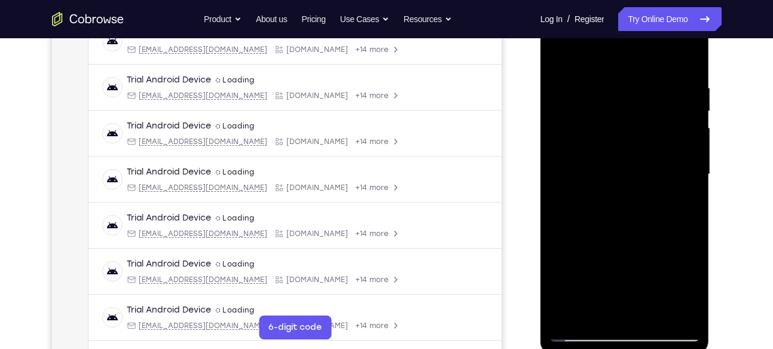
drag, startPoint x: 665, startPoint y: 178, endPoint x: 665, endPoint y: 239, distance: 61.6
click at [665, 239] on div at bounding box center [625, 174] width 151 height 335
drag, startPoint x: 675, startPoint y: 159, endPoint x: 668, endPoint y: 195, distance: 37.1
click at [668, 195] on div at bounding box center [625, 174] width 151 height 335
drag, startPoint x: 666, startPoint y: 181, endPoint x: 661, endPoint y: 118, distance: 63.0
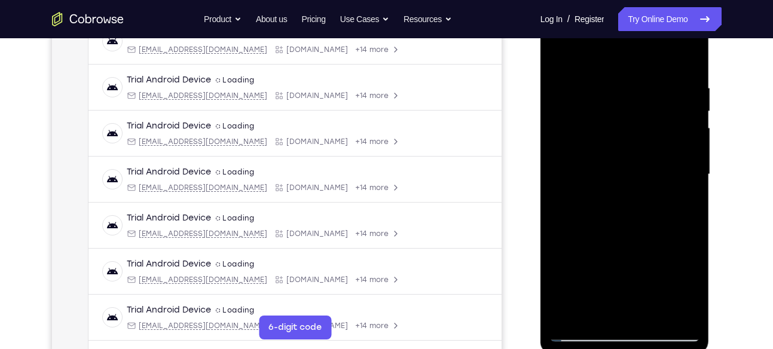
click at [661, 118] on div at bounding box center [625, 174] width 151 height 335
drag, startPoint x: 679, startPoint y: 176, endPoint x: 675, endPoint y: 114, distance: 61.8
click at [675, 114] on div at bounding box center [625, 174] width 151 height 335
drag, startPoint x: 682, startPoint y: 266, endPoint x: 678, endPoint y: 195, distance: 71.3
click at [678, 195] on div at bounding box center [625, 174] width 151 height 335
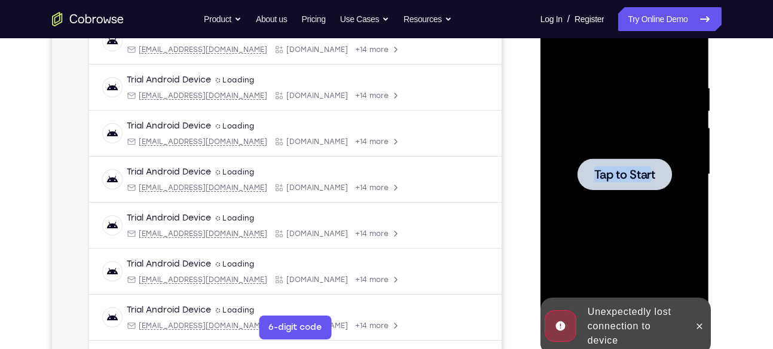
drag, startPoint x: 666, startPoint y: 249, endPoint x: 653, endPoint y: 171, distance: 78.8
click at [653, 171] on div "Tap to Start" at bounding box center [625, 174] width 151 height 335
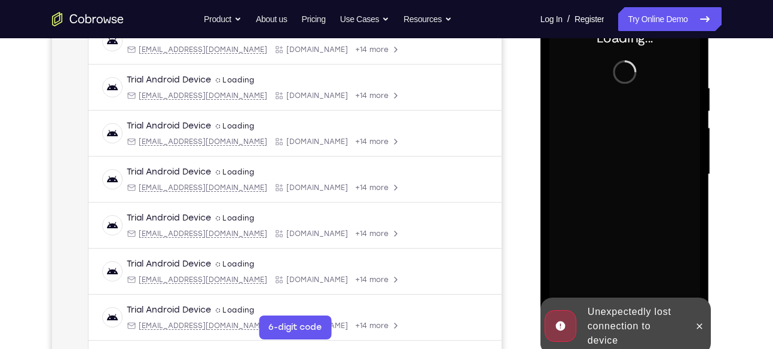
click at [653, 171] on div at bounding box center [625, 174] width 151 height 335
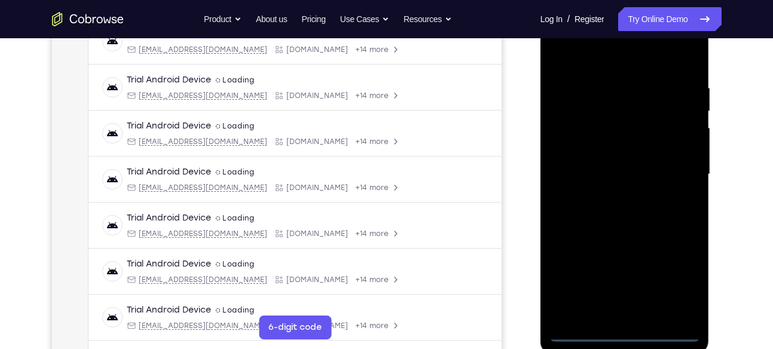
click at [630, 328] on div at bounding box center [625, 174] width 151 height 335
click at [626, 331] on div at bounding box center [625, 174] width 151 height 335
click at [684, 281] on div at bounding box center [625, 174] width 151 height 335
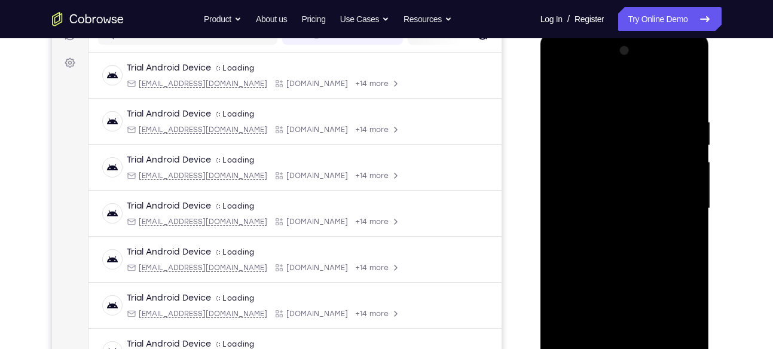
scroll to position [175, 0]
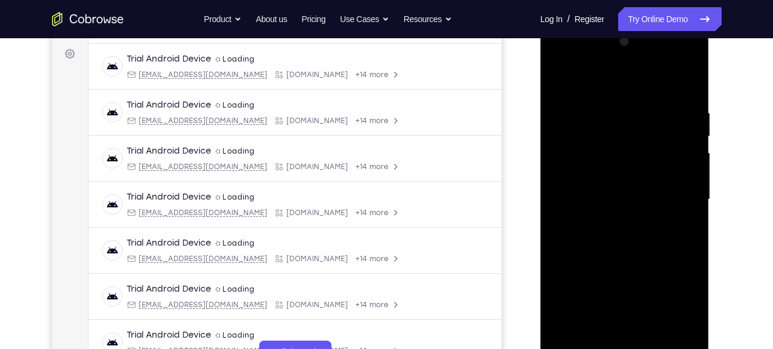
click at [566, 59] on div at bounding box center [625, 199] width 151 height 335
click at [676, 196] on div at bounding box center [625, 199] width 151 height 335
click at [635, 340] on div at bounding box center [625, 199] width 151 height 335
click at [620, 184] on div at bounding box center [625, 199] width 151 height 335
click at [611, 176] on div at bounding box center [625, 199] width 151 height 335
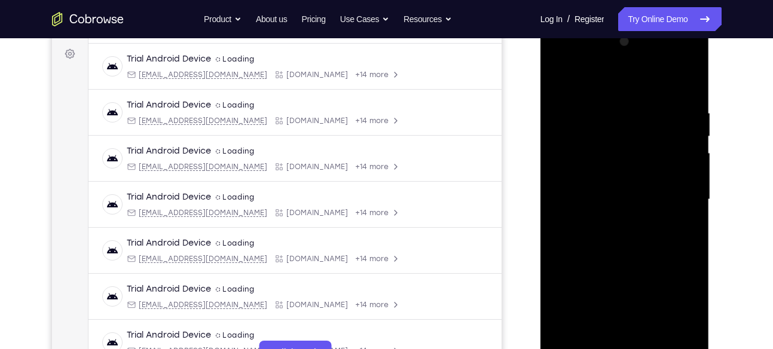
click at [611, 176] on div at bounding box center [625, 199] width 151 height 335
click at [609, 197] on div at bounding box center [625, 199] width 151 height 335
click at [652, 342] on div at bounding box center [625, 199] width 151 height 335
click at [690, 95] on div at bounding box center [625, 199] width 151 height 335
click at [656, 339] on div at bounding box center [625, 199] width 151 height 335
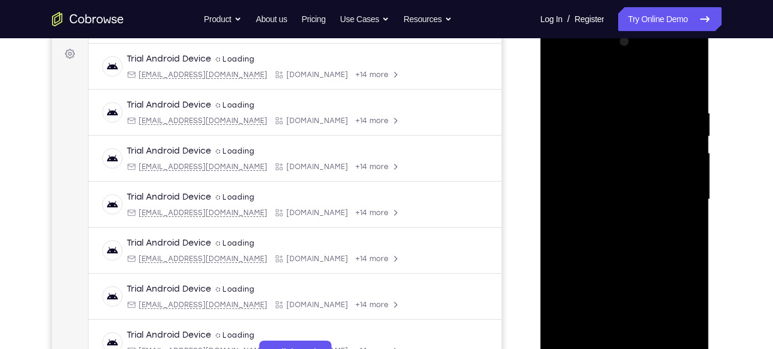
click at [624, 257] on div at bounding box center [625, 199] width 151 height 335
click at [636, 176] on div at bounding box center [625, 199] width 151 height 335
drag, startPoint x: 688, startPoint y: 221, endPoint x: 681, endPoint y: 330, distance: 109.1
click at [681, 330] on div at bounding box center [625, 199] width 151 height 335
drag, startPoint x: 683, startPoint y: 221, endPoint x: 681, endPoint y: 312, distance: 91.5
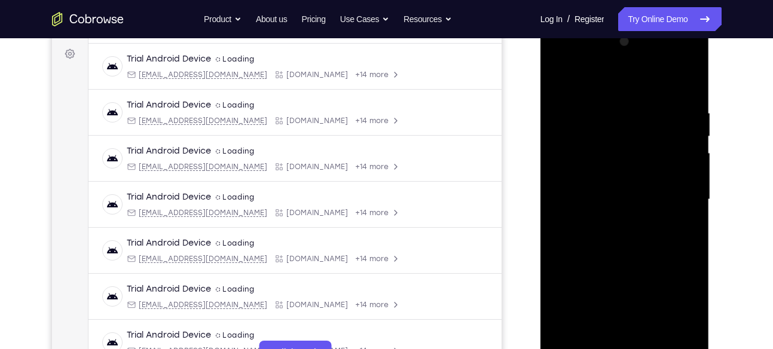
click at [681, 312] on div at bounding box center [625, 199] width 151 height 335
drag, startPoint x: 681, startPoint y: 167, endPoint x: 675, endPoint y: 346, distance: 178.9
click at [675, 346] on div at bounding box center [625, 199] width 151 height 335
drag, startPoint x: 678, startPoint y: 209, endPoint x: 670, endPoint y: 304, distance: 94.8
click at [670, 304] on div at bounding box center [625, 199] width 151 height 335
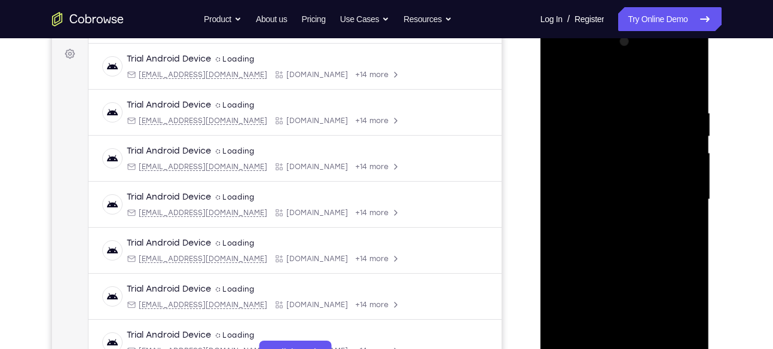
drag, startPoint x: 669, startPoint y: 196, endPoint x: 669, endPoint y: 225, distance: 29.3
click at [669, 225] on div at bounding box center [625, 199] width 151 height 335
drag, startPoint x: 670, startPoint y: 157, endPoint x: 669, endPoint y: 217, distance: 59.2
click at [669, 217] on div at bounding box center [625, 199] width 151 height 335
drag, startPoint x: 674, startPoint y: 173, endPoint x: 668, endPoint y: 257, distance: 84.5
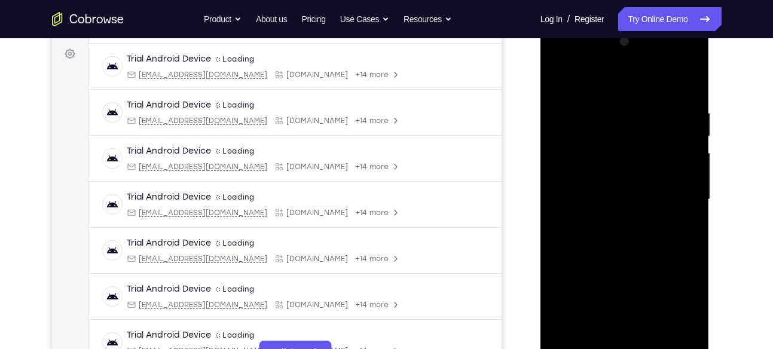
click at [668, 257] on div at bounding box center [625, 199] width 151 height 335
drag, startPoint x: 668, startPoint y: 257, endPoint x: 669, endPoint y: 298, distance: 41.3
click at [669, 298] on div at bounding box center [625, 199] width 151 height 335
drag, startPoint x: 666, startPoint y: 194, endPoint x: 663, endPoint y: 275, distance: 80.2
click at [663, 275] on div at bounding box center [625, 199] width 151 height 335
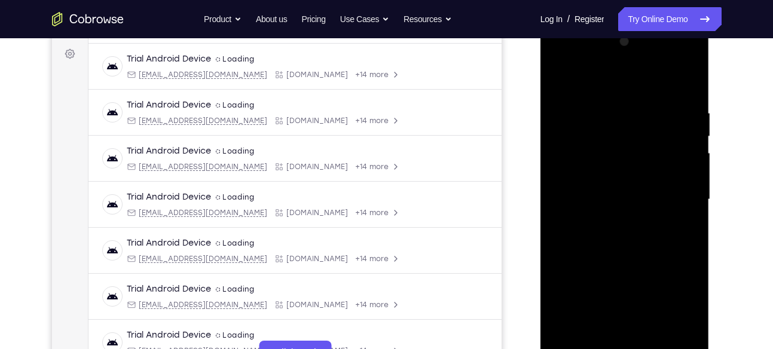
drag, startPoint x: 661, startPoint y: 264, endPoint x: 662, endPoint y: 204, distance: 60.4
click at [662, 204] on div at bounding box center [625, 199] width 151 height 335
drag, startPoint x: 682, startPoint y: 231, endPoint x: 682, endPoint y: 138, distance: 93.3
click at [682, 138] on div at bounding box center [625, 199] width 151 height 335
drag, startPoint x: 672, startPoint y: 263, endPoint x: 672, endPoint y: 213, distance: 50.2
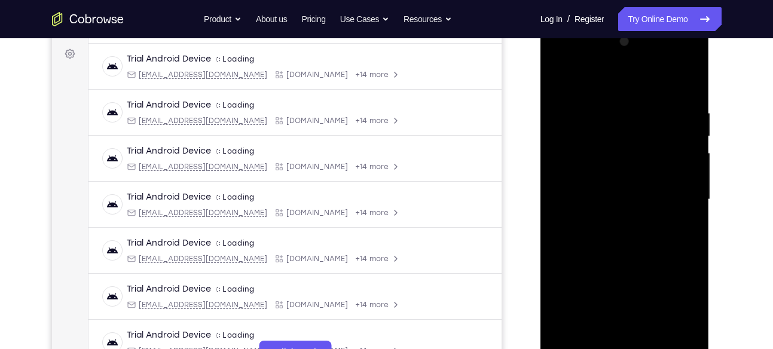
click at [672, 213] on div at bounding box center [625, 199] width 151 height 335
click at [620, 266] on div at bounding box center [625, 199] width 151 height 335
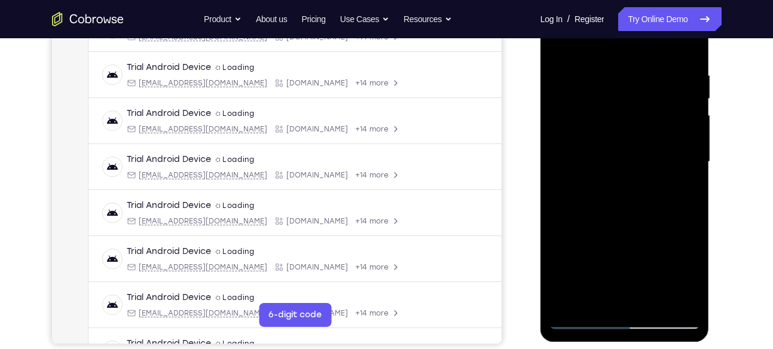
scroll to position [213, 0]
click at [584, 316] on div at bounding box center [625, 161] width 151 height 335
drag, startPoint x: 656, startPoint y: 213, endPoint x: 656, endPoint y: 173, distance: 39.5
click at [656, 173] on div at bounding box center [625, 161] width 151 height 335
drag, startPoint x: 656, startPoint y: 173, endPoint x: 657, endPoint y: 121, distance: 52.6
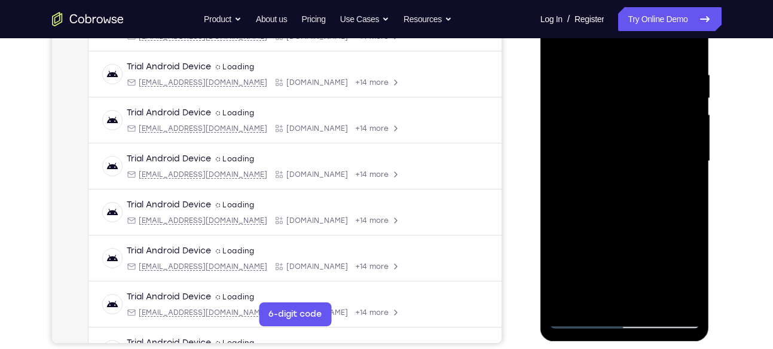
click at [657, 121] on div at bounding box center [625, 161] width 151 height 335
drag, startPoint x: 666, startPoint y: 238, endPoint x: 670, endPoint y: 178, distance: 59.9
click at [670, 178] on div at bounding box center [625, 161] width 151 height 335
drag, startPoint x: 670, startPoint y: 178, endPoint x: 667, endPoint y: 127, distance: 50.9
click at [667, 127] on div at bounding box center [625, 161] width 151 height 335
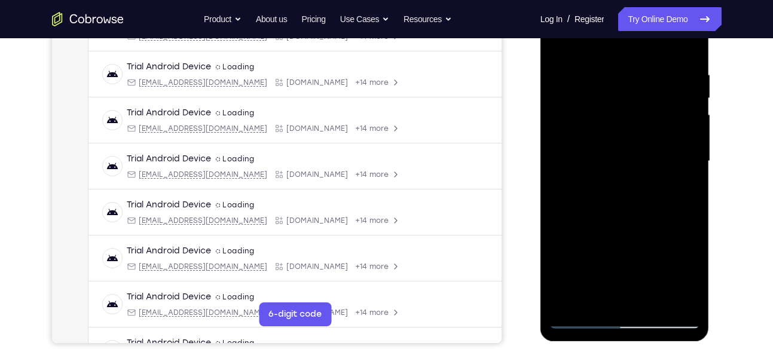
click at [605, 173] on div at bounding box center [625, 161] width 151 height 335
click at [586, 320] on div at bounding box center [625, 161] width 151 height 335
drag, startPoint x: 669, startPoint y: 233, endPoint x: 667, endPoint y: 169, distance: 64.0
click at [667, 169] on div at bounding box center [625, 161] width 151 height 335
click at [631, 251] on div at bounding box center [625, 161] width 151 height 335
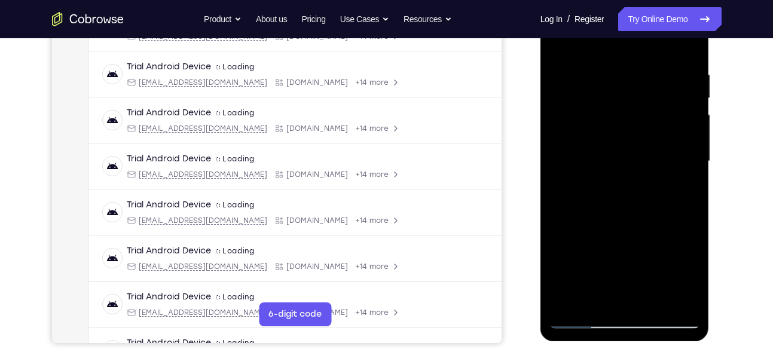
click at [585, 319] on div at bounding box center [625, 161] width 151 height 335
drag, startPoint x: 685, startPoint y: 202, endPoint x: 676, endPoint y: 113, distance: 88.9
click at [676, 113] on div at bounding box center [625, 161] width 151 height 335
drag, startPoint x: 684, startPoint y: 254, endPoint x: 669, endPoint y: 161, distance: 94.4
click at [669, 161] on div at bounding box center [625, 161] width 151 height 335
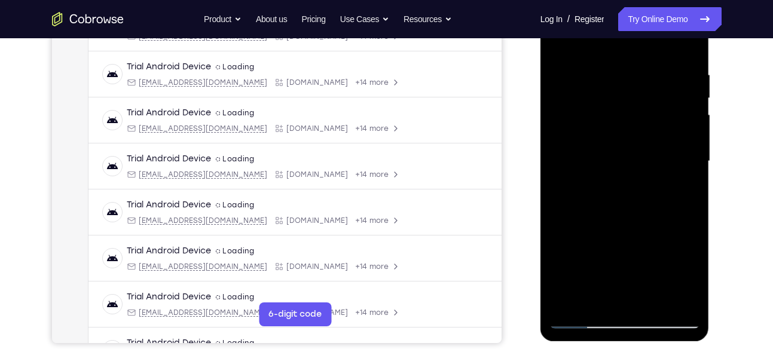
click at [617, 226] on div at bounding box center [625, 161] width 151 height 335
drag, startPoint x: 653, startPoint y: 276, endPoint x: 662, endPoint y: 279, distance: 9.9
click at [662, 279] on div at bounding box center [625, 161] width 151 height 335
drag, startPoint x: 660, startPoint y: 246, endPoint x: 661, endPoint y: 291, distance: 44.3
click at [661, 291] on div at bounding box center [625, 161] width 151 height 335
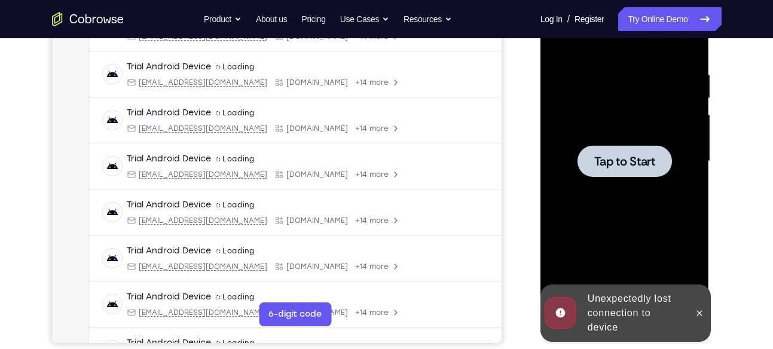
click at [637, 167] on span "Tap to Start" at bounding box center [625, 162] width 61 height 12
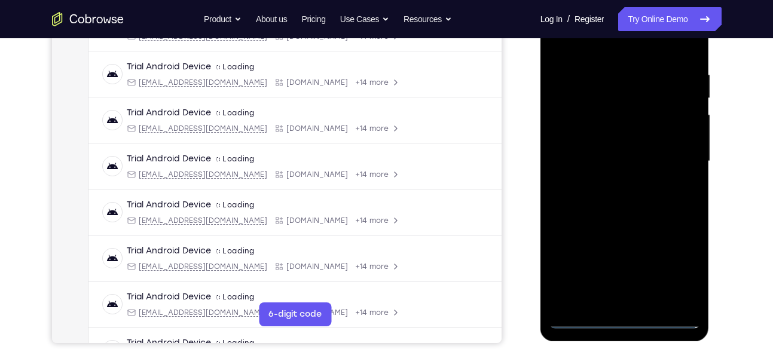
click at [620, 315] on div at bounding box center [625, 161] width 151 height 335
click at [627, 319] on div at bounding box center [625, 161] width 151 height 335
click at [681, 263] on div at bounding box center [625, 161] width 151 height 335
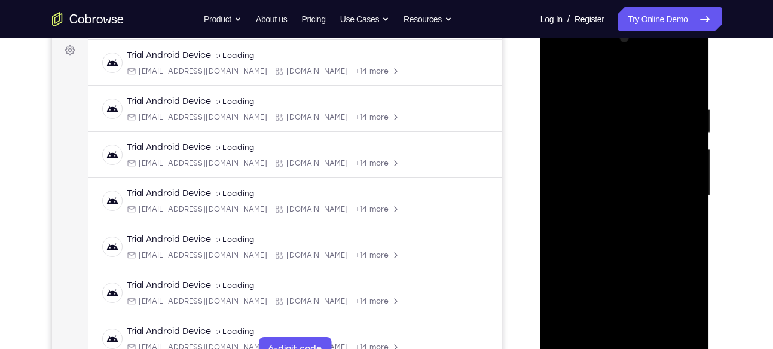
scroll to position [177, 0]
click at [564, 54] on div at bounding box center [625, 197] width 151 height 335
click at [678, 202] on div at bounding box center [625, 197] width 151 height 335
click at [611, 220] on div at bounding box center [625, 197] width 151 height 335
click at [611, 187] on div at bounding box center [625, 197] width 151 height 335
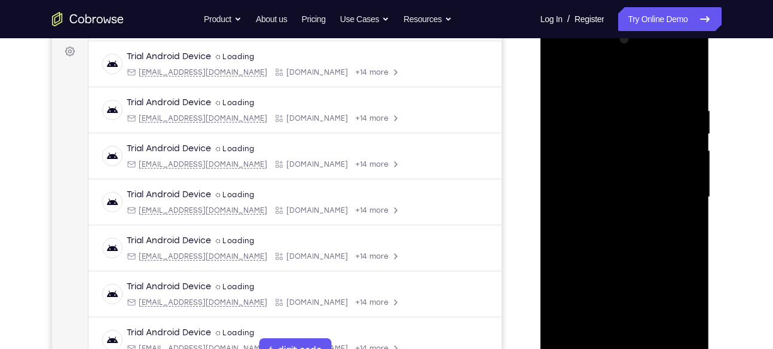
click at [592, 168] on div at bounding box center [625, 197] width 151 height 335
click at [609, 200] on div at bounding box center [625, 197] width 151 height 335
click at [653, 335] on div at bounding box center [625, 197] width 151 height 335
click at [634, 245] on div at bounding box center [625, 197] width 151 height 335
drag, startPoint x: 636, startPoint y: 75, endPoint x: 648, endPoint y: 33, distance: 44.3
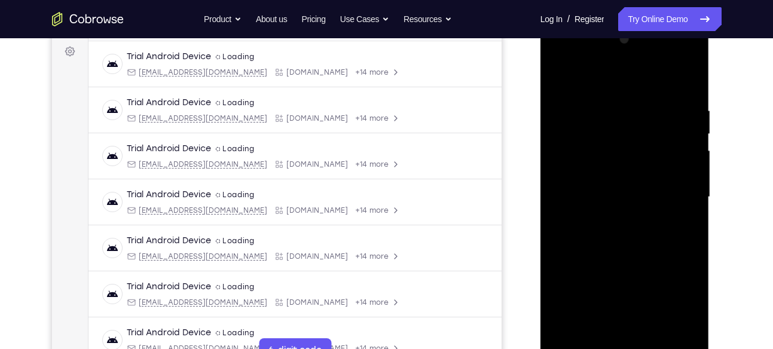
click at [648, 33] on div at bounding box center [625, 197] width 151 height 335
click at [693, 246] on div at bounding box center [625, 197] width 151 height 335
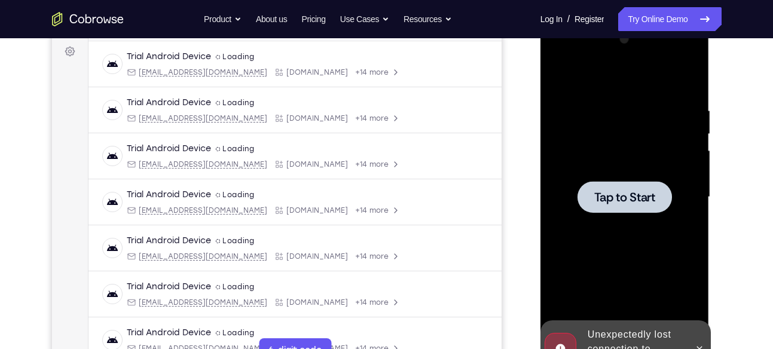
click at [644, 193] on span "Tap to Start" at bounding box center [625, 197] width 61 height 12
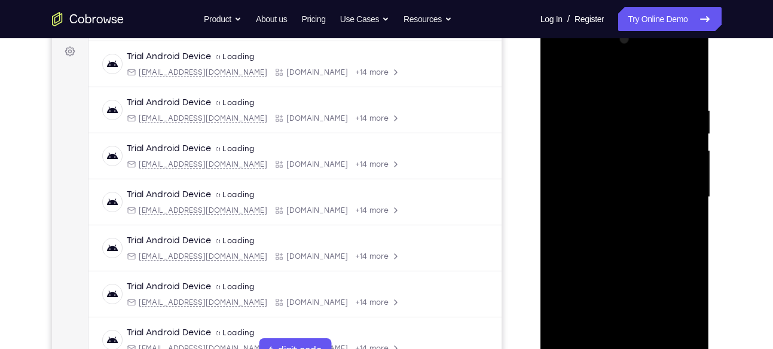
scroll to position [247, 0]
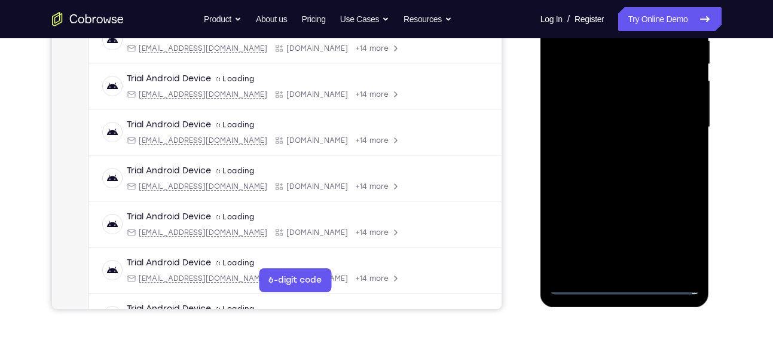
click at [626, 281] on div at bounding box center [625, 127] width 151 height 335
click at [623, 284] on div at bounding box center [625, 127] width 151 height 335
click at [682, 230] on div at bounding box center [625, 127] width 151 height 335
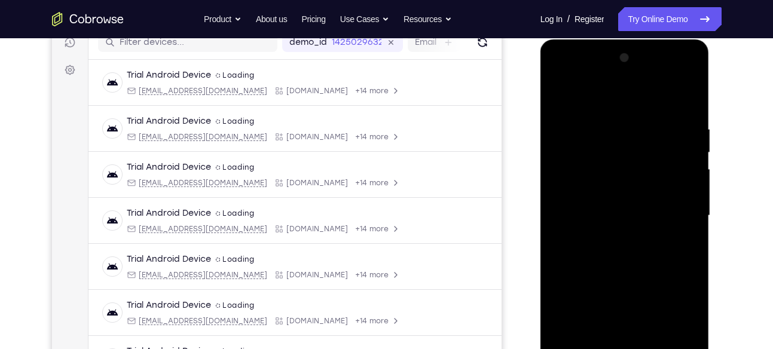
scroll to position [138, 0]
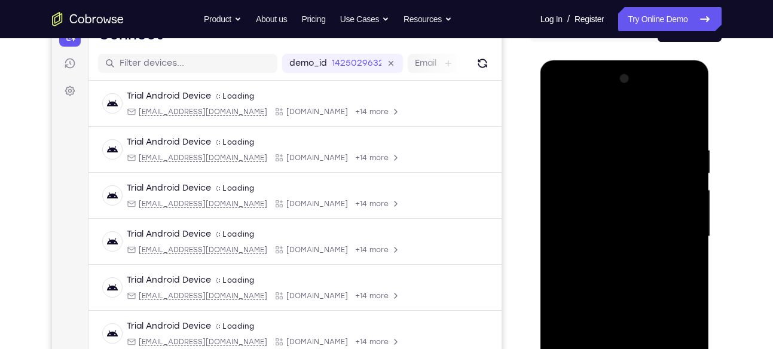
click at [591, 94] on div at bounding box center [625, 236] width 151 height 335
click at [676, 231] on div at bounding box center [625, 236] width 151 height 335
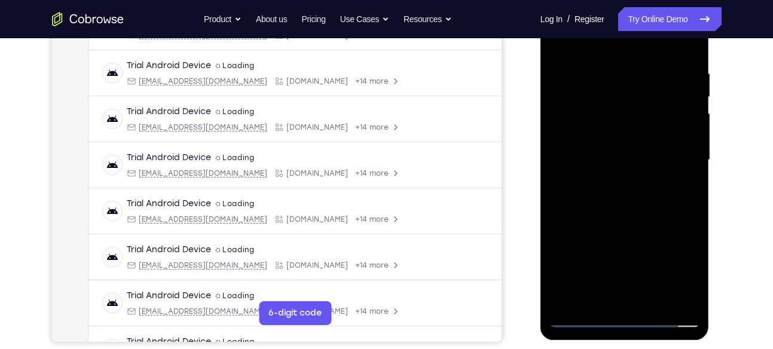
scroll to position [215, 0]
click at [612, 182] on div at bounding box center [625, 159] width 151 height 335
click at [622, 144] on div at bounding box center [625, 159] width 151 height 335
click at [617, 137] on div at bounding box center [625, 159] width 151 height 335
click at [611, 160] on div at bounding box center [625, 159] width 151 height 335
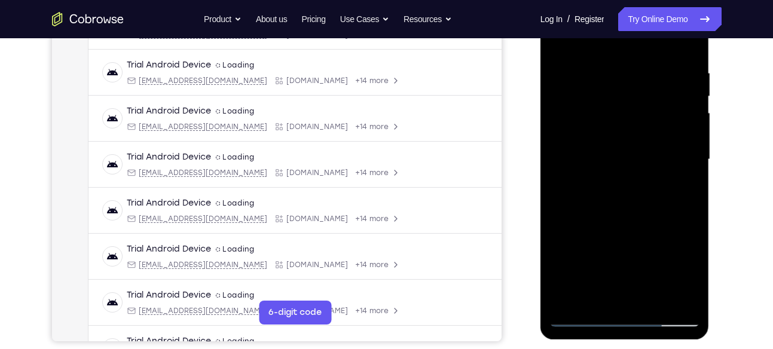
click at [651, 299] on div at bounding box center [625, 159] width 151 height 335
click at [633, 209] on div at bounding box center [625, 159] width 151 height 335
click at [656, 301] on div at bounding box center [625, 159] width 151 height 335
click at [629, 223] on div at bounding box center [625, 159] width 151 height 335
click at [618, 142] on div at bounding box center [625, 159] width 151 height 335
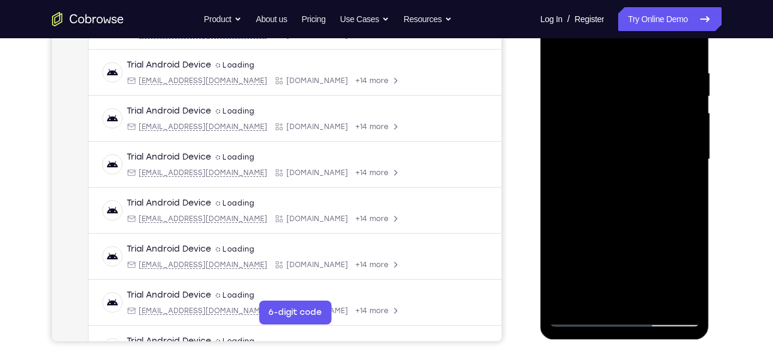
drag, startPoint x: 666, startPoint y: 215, endPoint x: 665, endPoint y: 309, distance: 93.3
click at [665, 309] on div at bounding box center [625, 159] width 151 height 335
drag, startPoint x: 676, startPoint y: 189, endPoint x: 676, endPoint y: 272, distance: 82.5
click at [676, 272] on div at bounding box center [625, 159] width 151 height 335
drag, startPoint x: 676, startPoint y: 170, endPoint x: 675, endPoint y: 272, distance: 101.1
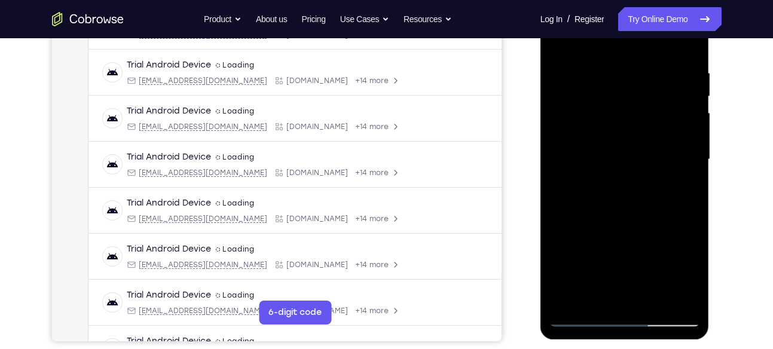
click at [675, 272] on div at bounding box center [625, 159] width 151 height 335
drag, startPoint x: 683, startPoint y: 142, endPoint x: 675, endPoint y: 246, distance: 105.0
click at [675, 246] on div at bounding box center [625, 159] width 151 height 335
drag, startPoint x: 673, startPoint y: 133, endPoint x: 666, endPoint y: 227, distance: 94.1
click at [666, 227] on div at bounding box center [625, 159] width 151 height 335
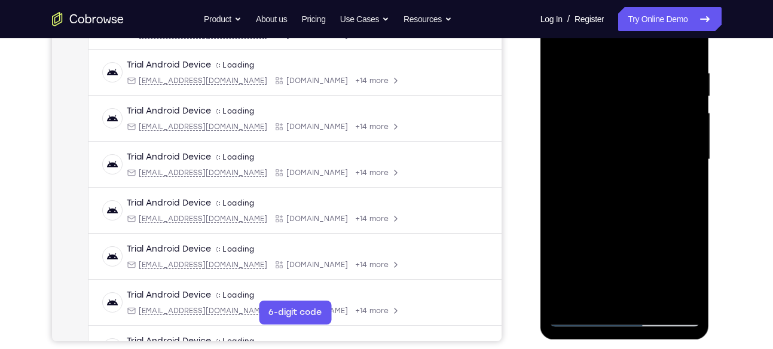
drag, startPoint x: 669, startPoint y: 173, endPoint x: 668, endPoint y: 251, distance: 77.8
click at [668, 251] on div at bounding box center [625, 159] width 151 height 335
drag, startPoint x: 669, startPoint y: 134, endPoint x: 666, endPoint y: 236, distance: 102.3
click at [666, 236] on div at bounding box center [625, 159] width 151 height 335
drag, startPoint x: 680, startPoint y: 141, endPoint x: 678, endPoint y: 71, distance: 70.0
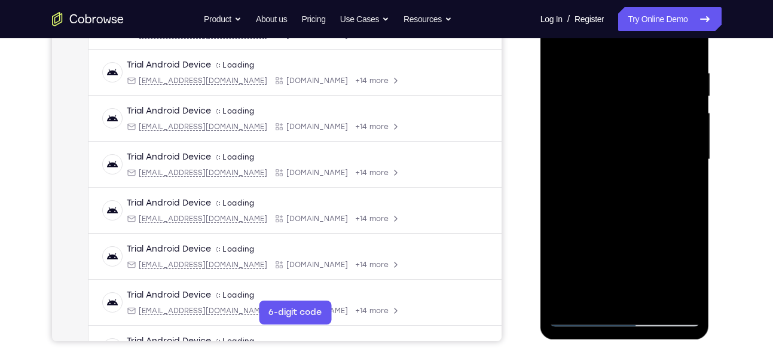
click at [678, 71] on div at bounding box center [625, 159] width 151 height 335
drag, startPoint x: 679, startPoint y: 226, endPoint x: 679, endPoint y: 159, distance: 67.6
click at [679, 159] on div at bounding box center [625, 159] width 151 height 335
drag, startPoint x: 665, startPoint y: 217, endPoint x: 671, endPoint y: 164, distance: 52.4
click at [671, 164] on div at bounding box center [625, 159] width 151 height 335
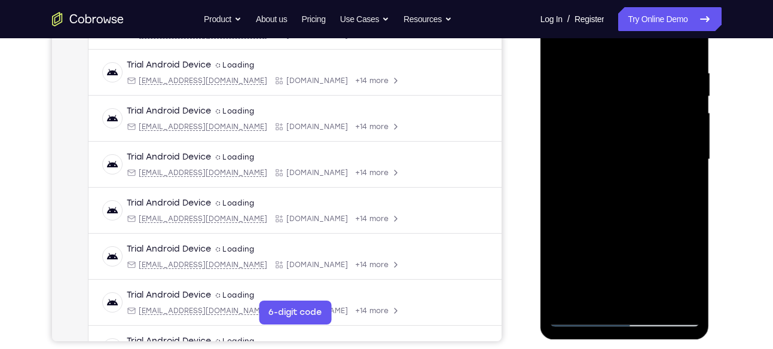
drag, startPoint x: 660, startPoint y: 194, endPoint x: 658, endPoint y: 137, distance: 57.4
click at [658, 137] on div at bounding box center [625, 159] width 151 height 335
click at [609, 211] on div at bounding box center [625, 159] width 151 height 335
click at [583, 318] on div at bounding box center [625, 159] width 151 height 335
drag, startPoint x: 669, startPoint y: 190, endPoint x: 679, endPoint y: 132, distance: 58.8
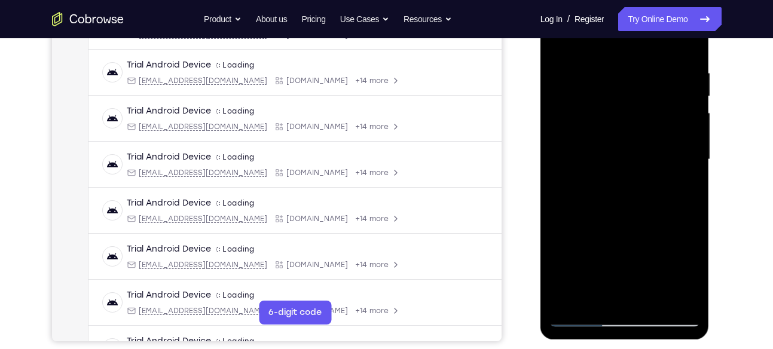
click at [679, 132] on div at bounding box center [625, 159] width 151 height 335
drag, startPoint x: 678, startPoint y: 170, endPoint x: 682, endPoint y: 63, distance: 107.7
click at [682, 63] on div at bounding box center [625, 159] width 151 height 335
drag, startPoint x: 666, startPoint y: 219, endPoint x: 672, endPoint y: 169, distance: 50.6
click at [672, 169] on div at bounding box center [625, 159] width 151 height 335
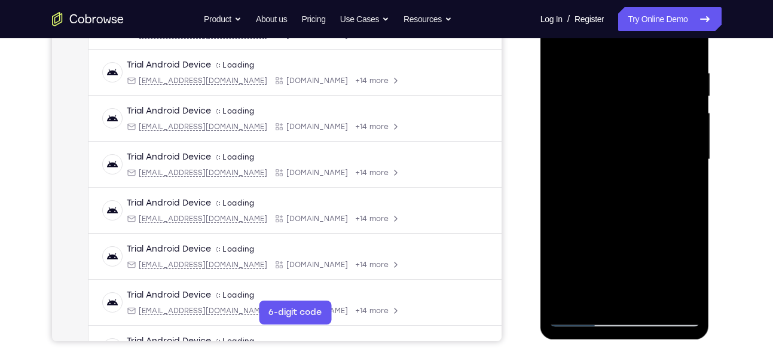
drag, startPoint x: 672, startPoint y: 169, endPoint x: 676, endPoint y: 79, distance: 89.8
click at [676, 79] on div at bounding box center [625, 159] width 151 height 335
drag, startPoint x: 663, startPoint y: 203, endPoint x: 667, endPoint y: 143, distance: 60.5
click at [667, 143] on div at bounding box center [625, 159] width 151 height 335
drag, startPoint x: 675, startPoint y: 129, endPoint x: 679, endPoint y: 265, distance: 135.8
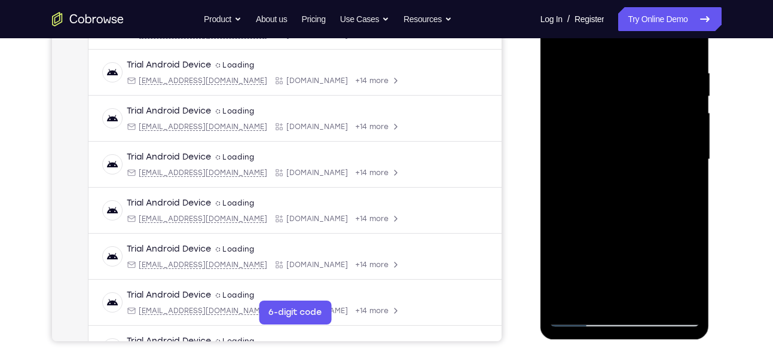
click at [679, 265] on div at bounding box center [625, 159] width 151 height 335
drag, startPoint x: 684, startPoint y: 203, endPoint x: 681, endPoint y: 261, distance: 57.5
click at [681, 261] on div at bounding box center [625, 159] width 151 height 335
drag, startPoint x: 687, startPoint y: 153, endPoint x: 664, endPoint y: 220, distance: 70.7
click at [664, 220] on div at bounding box center [625, 159] width 151 height 335
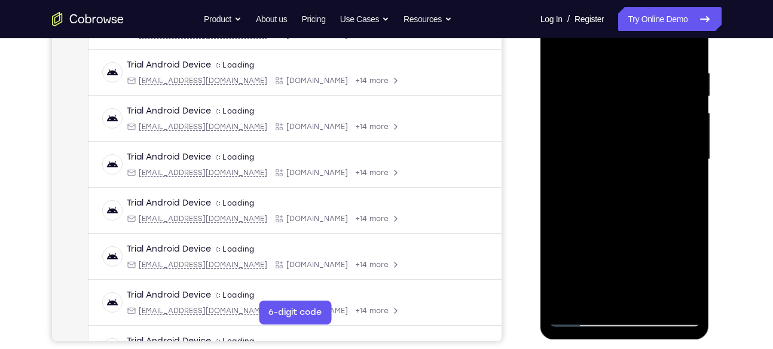
drag, startPoint x: 668, startPoint y: 153, endPoint x: 659, endPoint y: 314, distance: 161.7
click at [659, 314] on div at bounding box center [625, 159] width 151 height 335
drag, startPoint x: 682, startPoint y: 138, endPoint x: 668, endPoint y: 238, distance: 100.9
click at [668, 238] on div at bounding box center [625, 159] width 151 height 335
drag, startPoint x: 683, startPoint y: 118, endPoint x: 709, endPoint y: 283, distance: 166.5
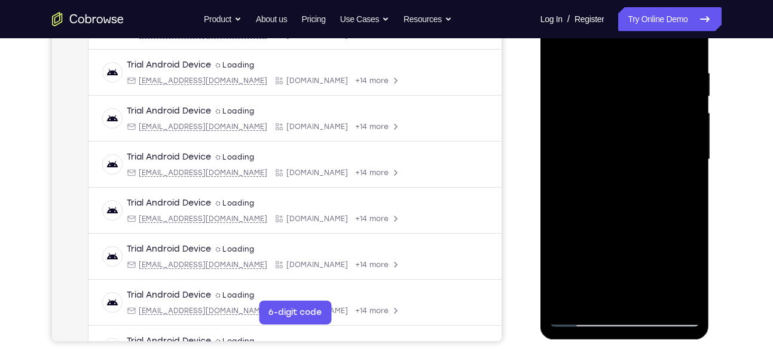
click at [709, 283] on div at bounding box center [625, 161] width 169 height 356
drag, startPoint x: 679, startPoint y: 138, endPoint x: 678, endPoint y: 264, distance: 126.2
click at [678, 264] on div at bounding box center [625, 159] width 151 height 335
drag, startPoint x: 665, startPoint y: 191, endPoint x: 647, endPoint y: 311, distance: 121.0
click at [647, 311] on div at bounding box center [625, 159] width 151 height 335
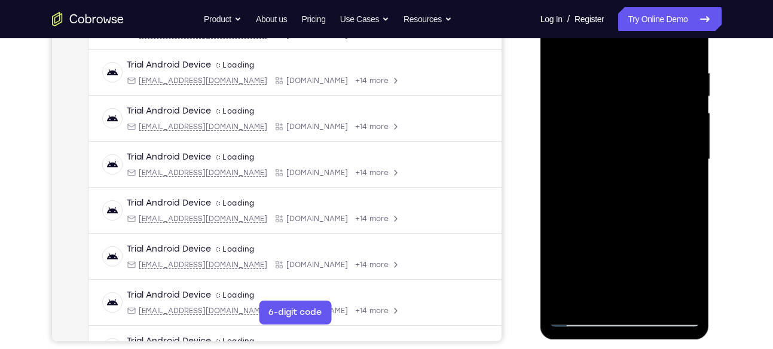
drag, startPoint x: 672, startPoint y: 177, endPoint x: 652, endPoint y: 312, distance: 136.1
click at [652, 312] on div at bounding box center [625, 159] width 151 height 335
drag, startPoint x: 672, startPoint y: 160, endPoint x: 669, endPoint y: 190, distance: 29.5
click at [669, 190] on div at bounding box center [625, 159] width 151 height 335
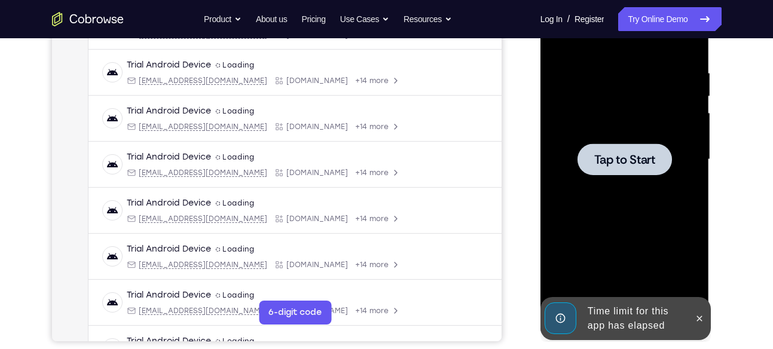
drag, startPoint x: 683, startPoint y: 169, endPoint x: 669, endPoint y: 217, distance: 49.2
click at [669, 217] on div at bounding box center [625, 159] width 151 height 335
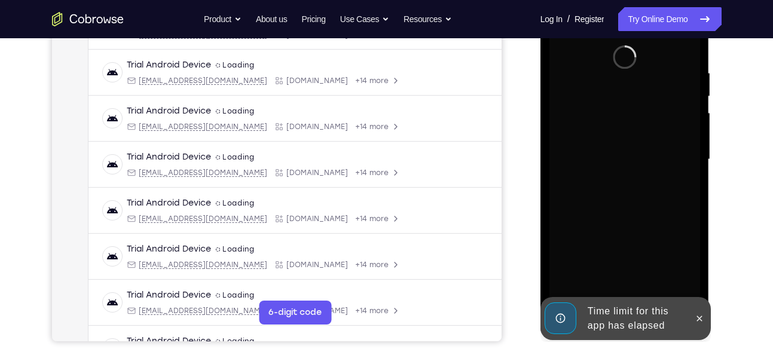
click at [669, 217] on div at bounding box center [625, 159] width 151 height 335
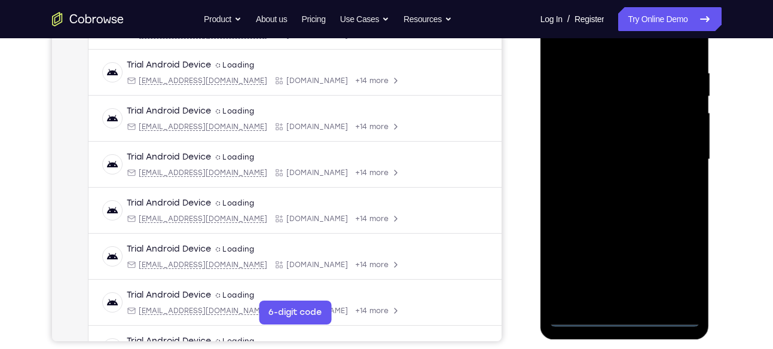
click at [628, 318] on div at bounding box center [625, 159] width 151 height 335
click at [688, 265] on div at bounding box center [625, 159] width 151 height 335
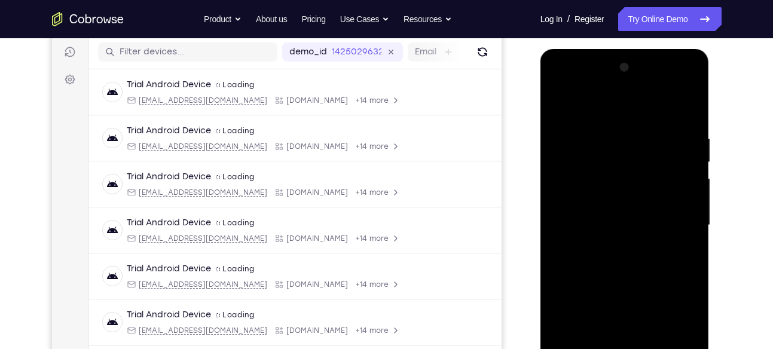
scroll to position [148, 0]
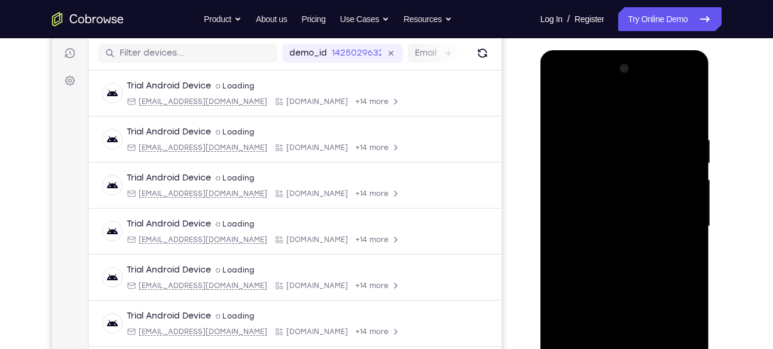
click at [560, 89] on div at bounding box center [625, 226] width 151 height 335
click at [568, 87] on div at bounding box center [625, 226] width 151 height 335
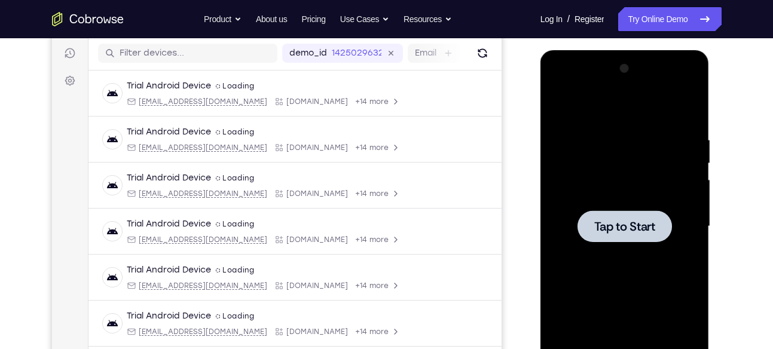
click at [624, 187] on div at bounding box center [625, 226] width 151 height 335
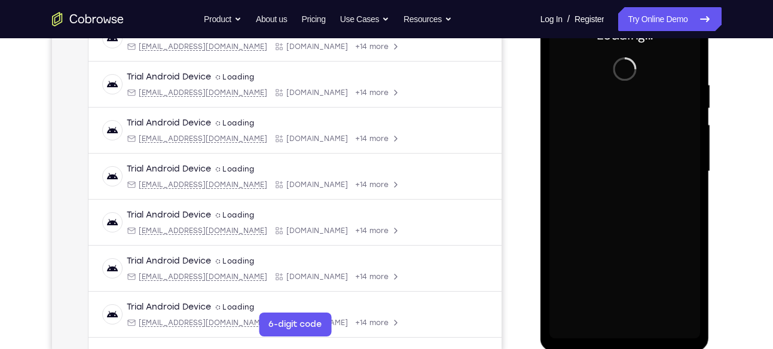
scroll to position [202, 0]
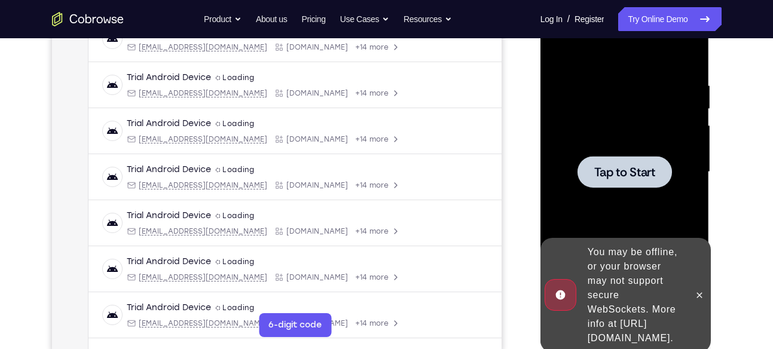
click at [649, 111] on div at bounding box center [625, 172] width 151 height 335
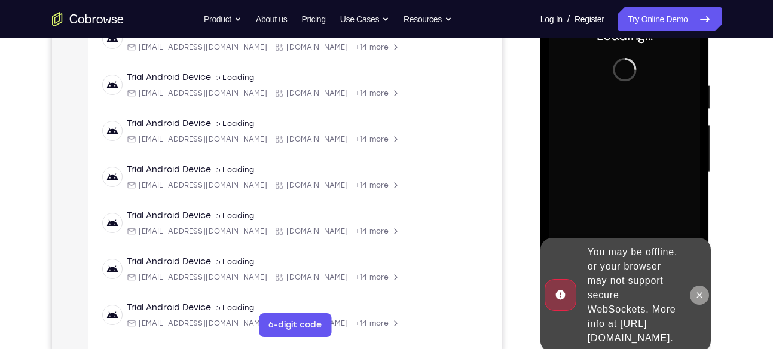
click at [700, 291] on icon at bounding box center [700, 296] width 10 height 10
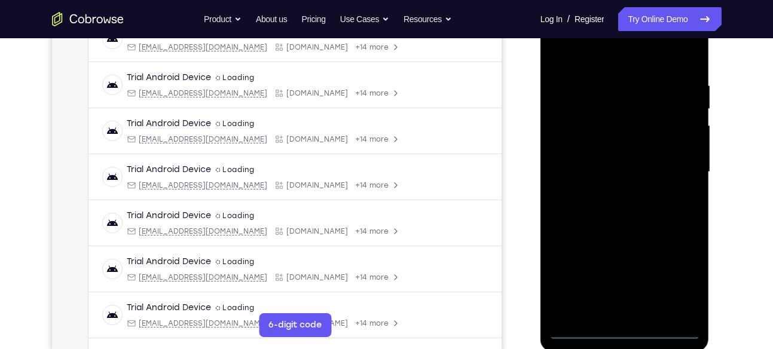
click at [627, 329] on div at bounding box center [625, 172] width 151 height 335
click at [668, 276] on div at bounding box center [625, 172] width 151 height 335
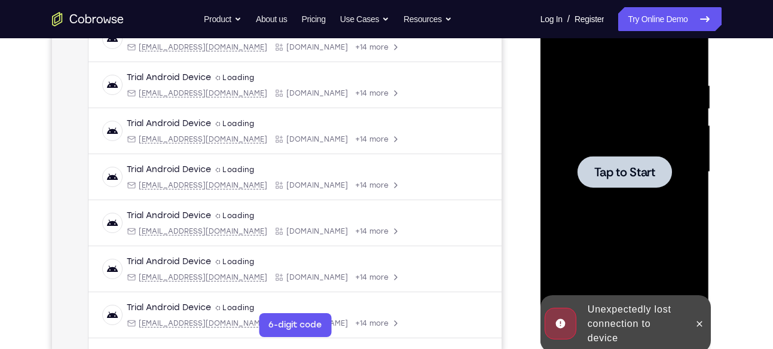
click at [635, 159] on div at bounding box center [625, 172] width 95 height 32
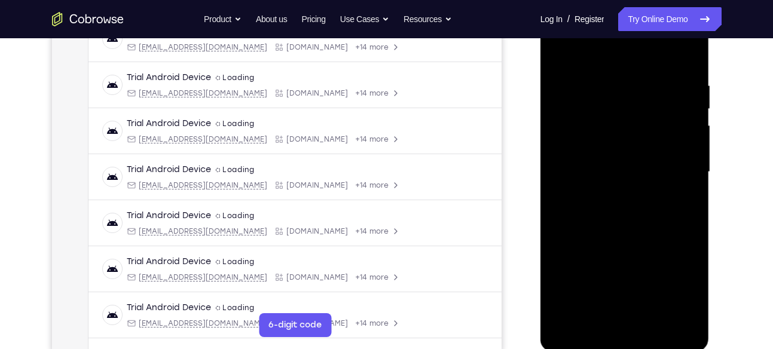
scroll to position [203, 0]
click at [627, 327] on div at bounding box center [625, 171] width 151 height 335
click at [671, 275] on div at bounding box center [625, 171] width 151 height 335
click at [628, 327] on div at bounding box center [625, 171] width 151 height 335
click at [681, 278] on div at bounding box center [625, 171] width 151 height 335
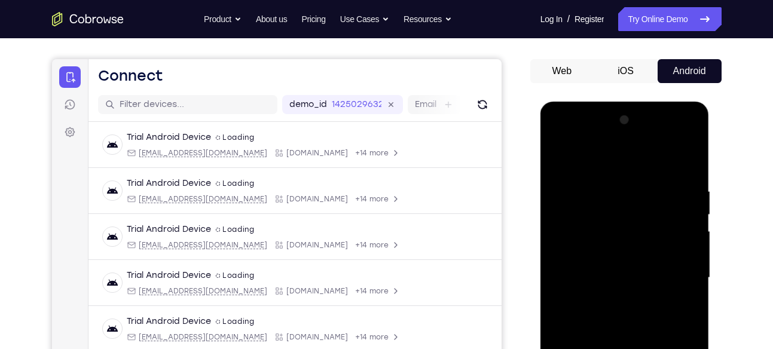
scroll to position [96, 0]
click at [569, 137] on div at bounding box center [625, 278] width 151 height 335
click at [671, 273] on div at bounding box center [625, 278] width 151 height 335
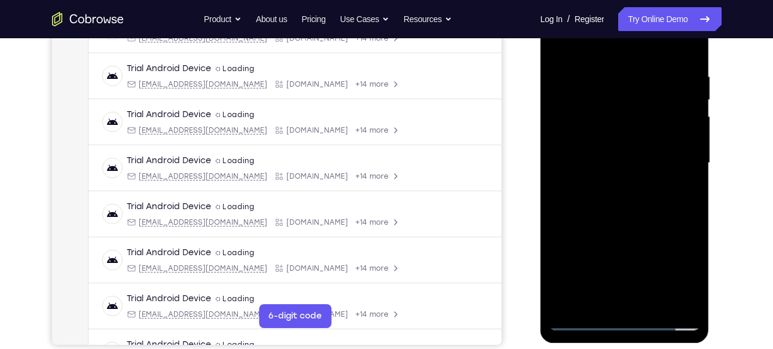
scroll to position [241, 0]
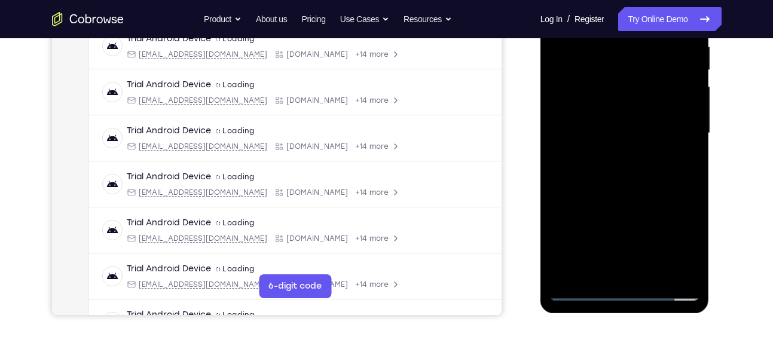
click at [612, 275] on div at bounding box center [625, 133] width 151 height 335
click at [585, 115] on div at bounding box center [625, 133] width 151 height 335
click at [590, 109] on div at bounding box center [625, 133] width 151 height 335
click at [604, 133] on div at bounding box center [625, 133] width 151 height 335
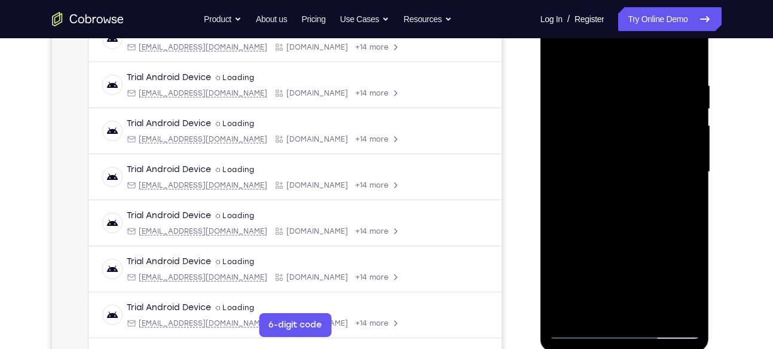
scroll to position [202, 0]
click at [652, 312] on div at bounding box center [625, 172] width 151 height 335
click at [621, 220] on div at bounding box center [625, 172] width 151 height 335
click at [654, 315] on div at bounding box center [625, 172] width 151 height 335
click at [652, 317] on div at bounding box center [625, 172] width 151 height 335
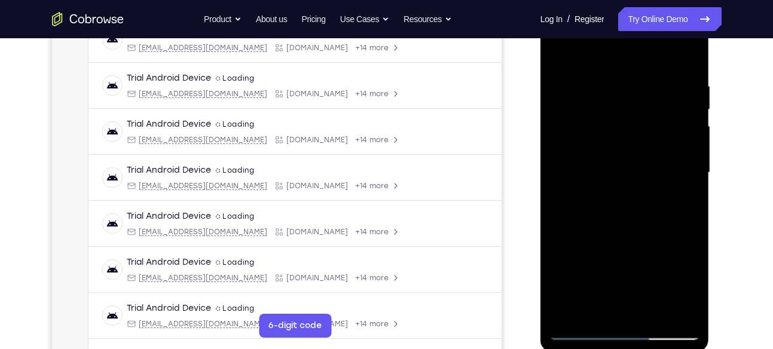
click at [694, 228] on div at bounding box center [625, 172] width 151 height 335
click at [620, 233] on div at bounding box center [625, 172] width 151 height 335
click at [609, 155] on div at bounding box center [625, 172] width 151 height 335
drag, startPoint x: 668, startPoint y: 230, endPoint x: 667, endPoint y: 302, distance: 72.4
click at [667, 302] on div at bounding box center [625, 172] width 151 height 335
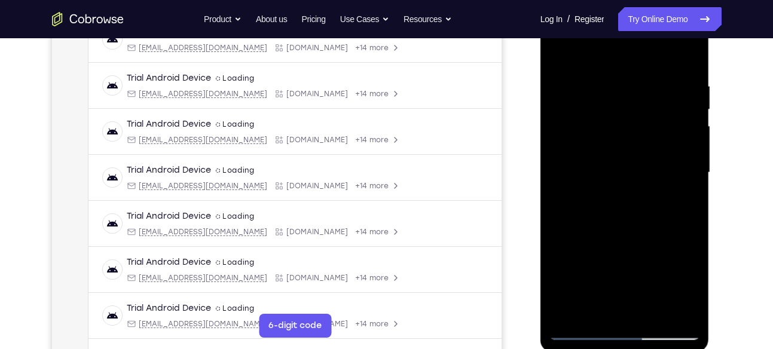
drag, startPoint x: 669, startPoint y: 153, endPoint x: 666, endPoint y: 202, distance: 49.1
click at [666, 202] on div at bounding box center [625, 172] width 151 height 335
drag, startPoint x: 684, startPoint y: 132, endPoint x: 679, endPoint y: 260, distance: 128.1
click at [679, 260] on div at bounding box center [625, 172] width 151 height 335
drag, startPoint x: 668, startPoint y: 145, endPoint x: 669, endPoint y: 243, distance: 97.5
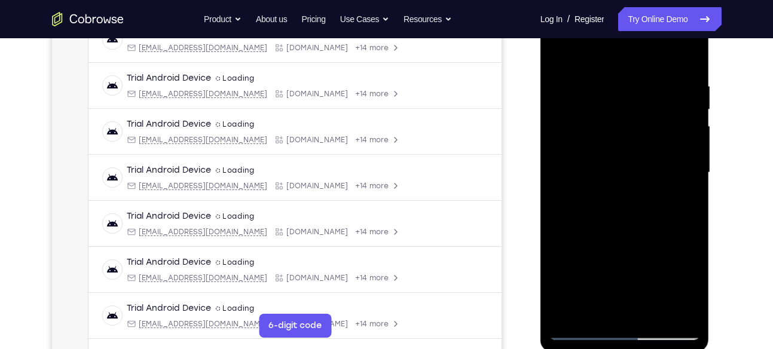
click at [669, 243] on div at bounding box center [625, 172] width 151 height 335
drag, startPoint x: 671, startPoint y: 144, endPoint x: 665, endPoint y: 282, distance: 138.9
click at [665, 282] on div at bounding box center [625, 172] width 151 height 335
drag, startPoint x: 662, startPoint y: 170, endPoint x: 664, endPoint y: 275, distance: 104.7
click at [664, 275] on div at bounding box center [625, 172] width 151 height 335
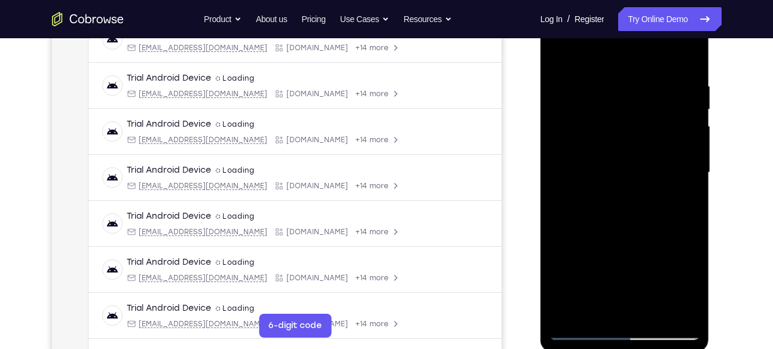
drag, startPoint x: 683, startPoint y: 127, endPoint x: 684, endPoint y: 261, distance: 134.6
click at [684, 261] on div at bounding box center [625, 172] width 151 height 335
drag, startPoint x: 676, startPoint y: 130, endPoint x: 639, endPoint y: 5, distance: 130.6
click at [639, 5] on div at bounding box center [625, 172] width 151 height 335
drag, startPoint x: 669, startPoint y: 213, endPoint x: 672, endPoint y: 5, distance: 208.2
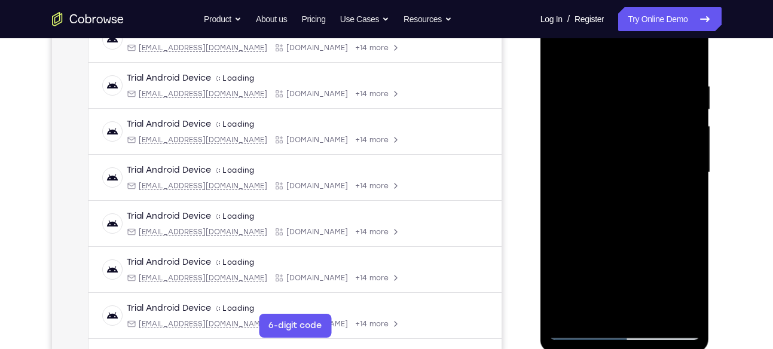
click at [672, 5] on div at bounding box center [625, 172] width 151 height 335
drag, startPoint x: 686, startPoint y: 179, endPoint x: 672, endPoint y: 1, distance: 178.2
click at [672, 1] on div at bounding box center [625, 174] width 169 height 356
drag, startPoint x: 675, startPoint y: 174, endPoint x: 672, endPoint y: 31, distance: 143.0
click at [672, 31] on div at bounding box center [625, 172] width 151 height 335
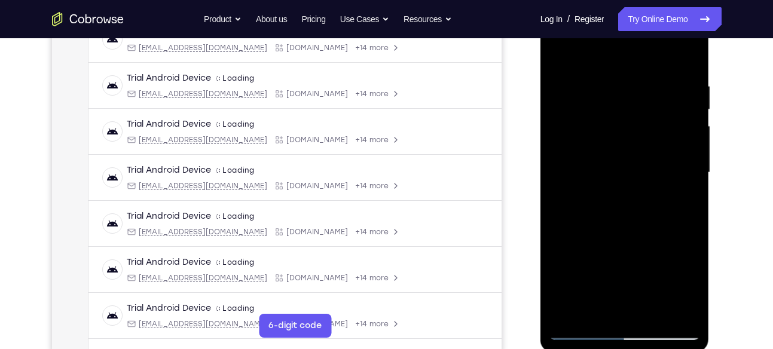
drag, startPoint x: 676, startPoint y: 200, endPoint x: 667, endPoint y: 21, distance: 179.1
click at [667, 21] on div at bounding box center [625, 172] width 151 height 335
drag, startPoint x: 675, startPoint y: 222, endPoint x: 661, endPoint y: 69, distance: 153.7
click at [661, 69] on div at bounding box center [625, 172] width 151 height 335
drag, startPoint x: 668, startPoint y: 208, endPoint x: 663, endPoint y: 28, distance: 180.1
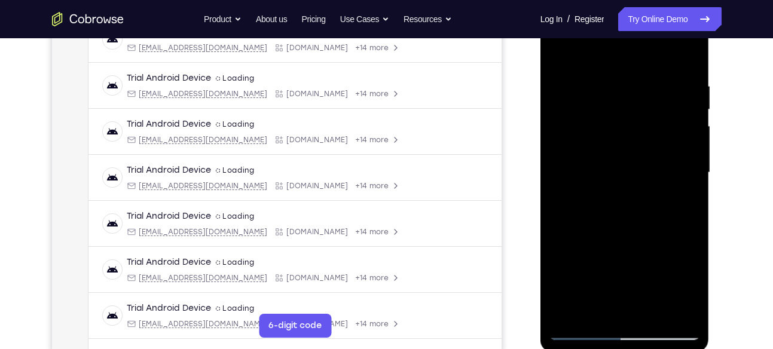
click at [663, 28] on div at bounding box center [625, 172] width 151 height 335
drag, startPoint x: 665, startPoint y: 208, endPoint x: 668, endPoint y: 39, distance: 168.7
click at [668, 39] on div at bounding box center [625, 172] width 151 height 335
drag, startPoint x: 674, startPoint y: 181, endPoint x: 668, endPoint y: 223, distance: 42.2
click at [668, 223] on div at bounding box center [625, 172] width 151 height 335
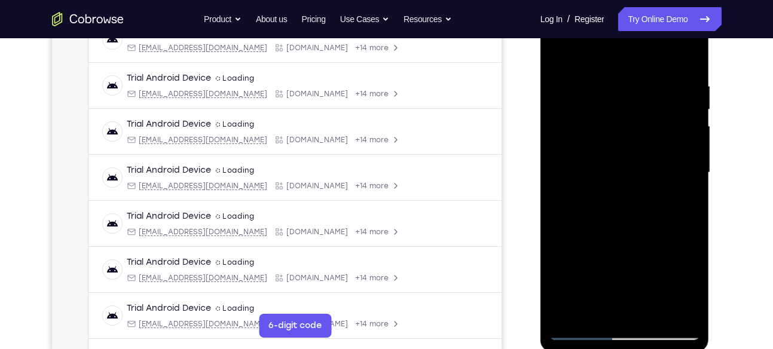
click at [580, 331] on div at bounding box center [625, 172] width 151 height 335
click at [562, 155] on div at bounding box center [625, 172] width 151 height 335
click at [579, 53] on div at bounding box center [625, 172] width 151 height 335
click at [573, 66] on div at bounding box center [625, 172] width 151 height 335
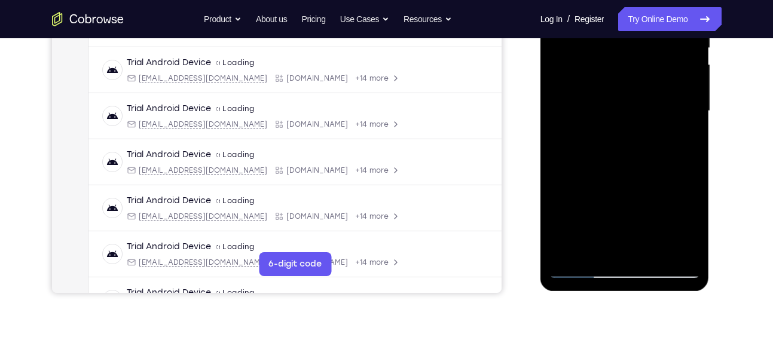
scroll to position [263, 0]
click at [563, 156] on div at bounding box center [625, 111] width 151 height 335
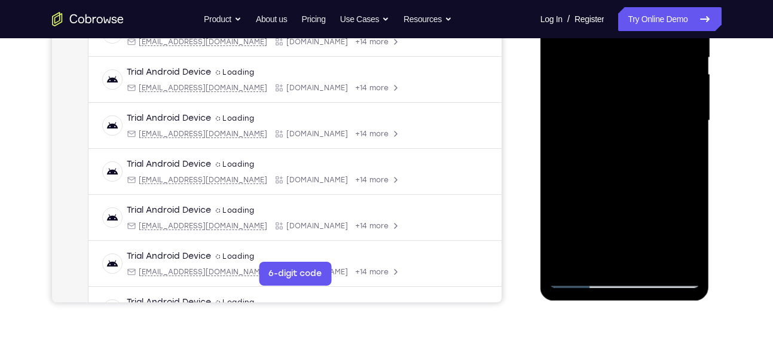
scroll to position [253, 0]
drag, startPoint x: 631, startPoint y: 110, endPoint x: 629, endPoint y: 117, distance: 7.6
click at [629, 117] on div at bounding box center [625, 121] width 151 height 335
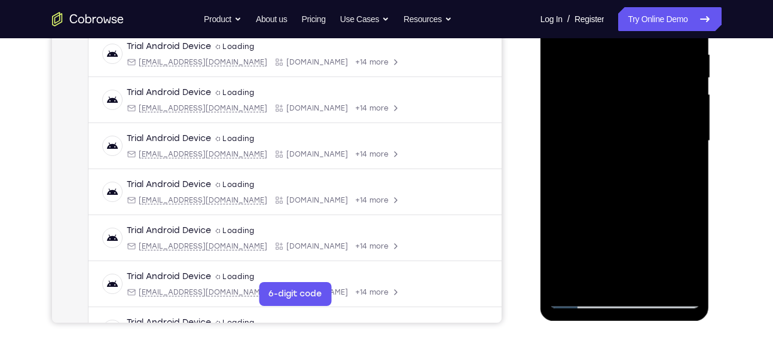
scroll to position [225, 0]
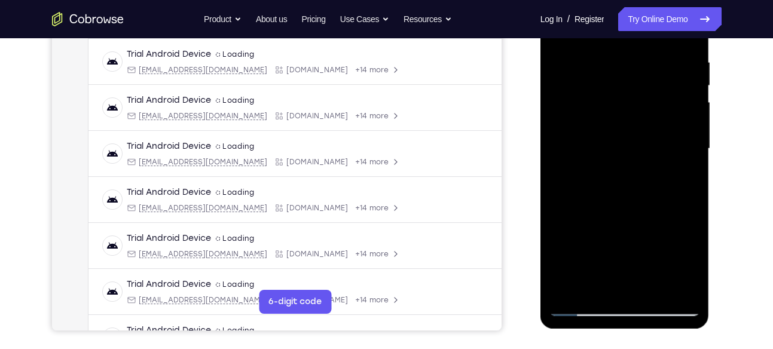
click at [564, 108] on div at bounding box center [625, 148] width 151 height 335
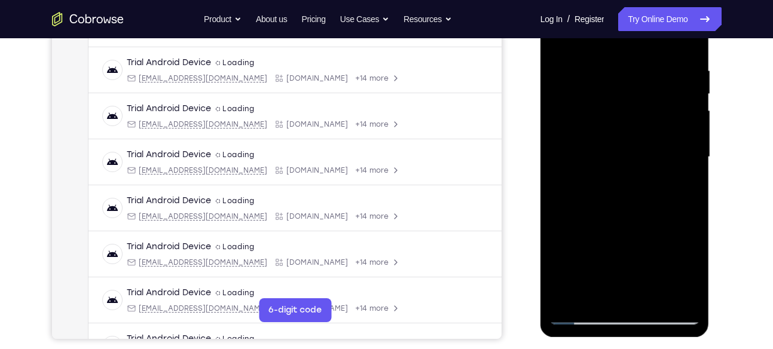
scroll to position [217, 0]
click at [690, 117] on div at bounding box center [625, 157] width 151 height 335
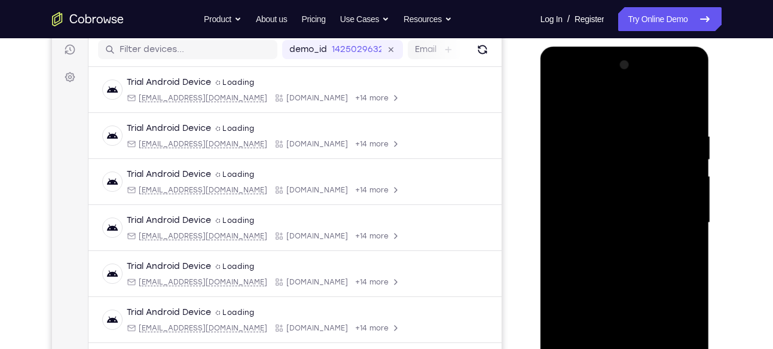
scroll to position [148, 0]
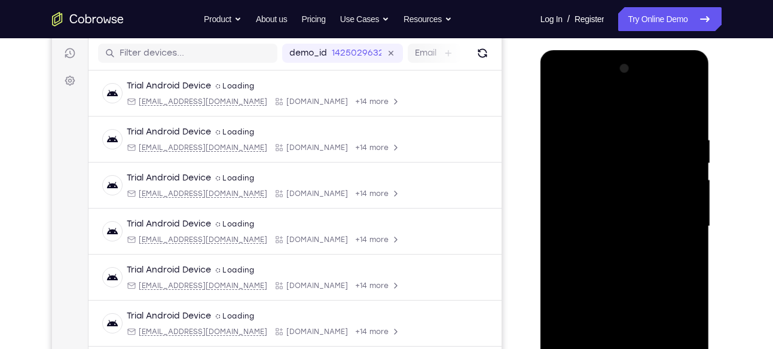
click at [694, 50] on div at bounding box center [625, 50] width 169 height 0
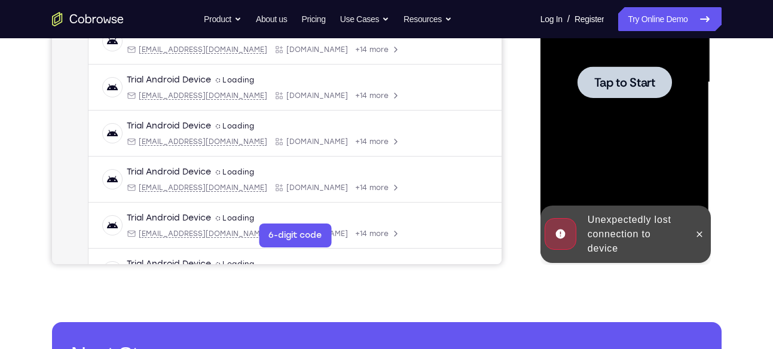
scroll to position [295, 0]
